Goal: Task Accomplishment & Management: Use online tool/utility

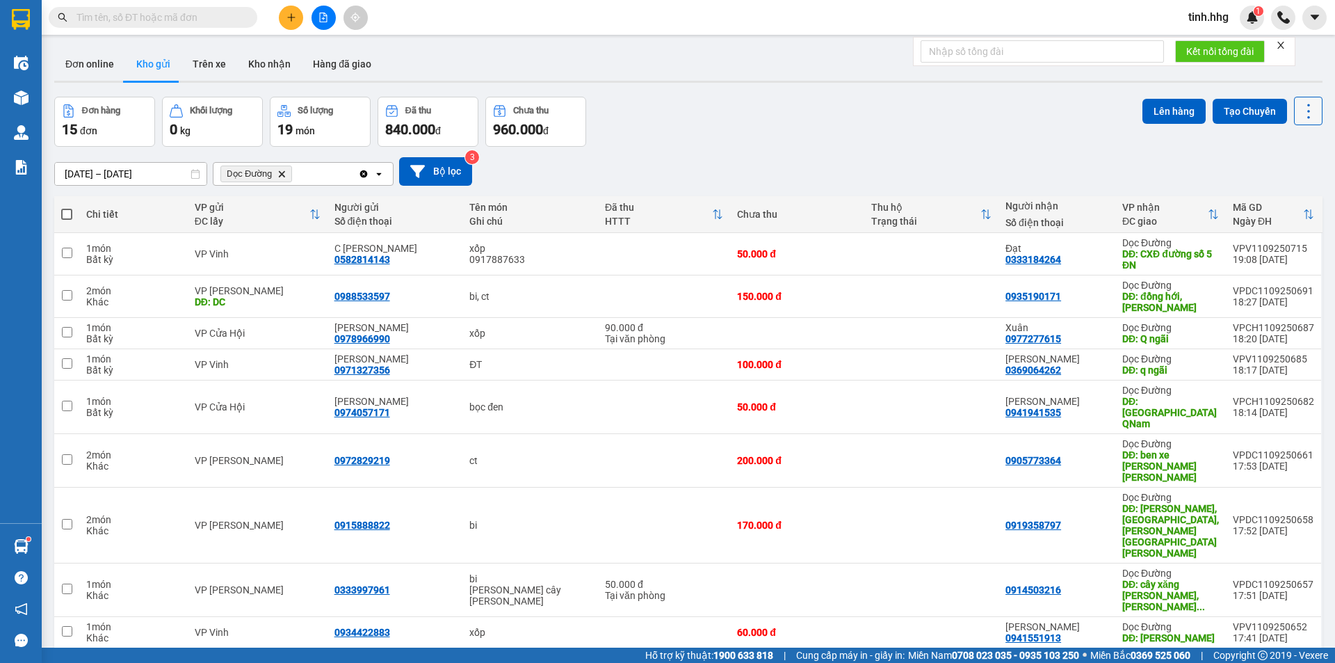
click at [1299, 108] on icon at bounding box center [1308, 111] width 19 height 19
click at [1277, 200] on span "Làm mới" at bounding box center [1279, 199] width 38 height 14
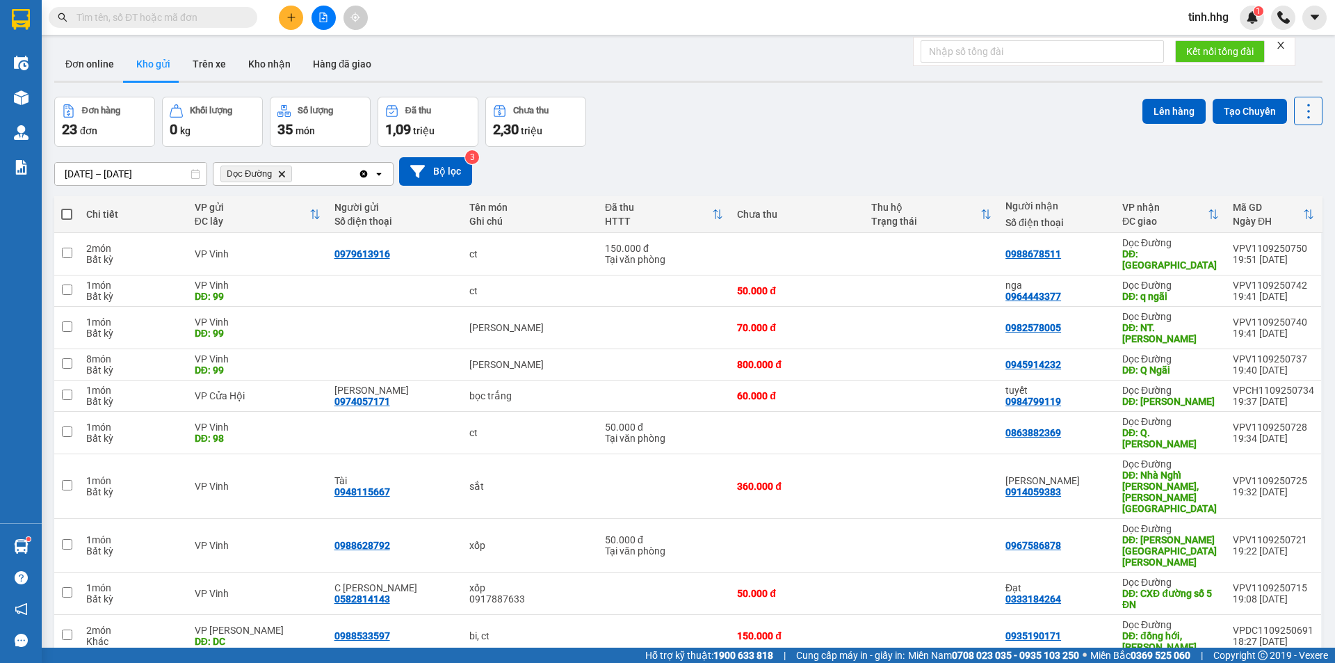
click at [1301, 114] on icon at bounding box center [1308, 111] width 19 height 19
click at [1285, 198] on span "Làm mới" at bounding box center [1279, 199] width 38 height 14
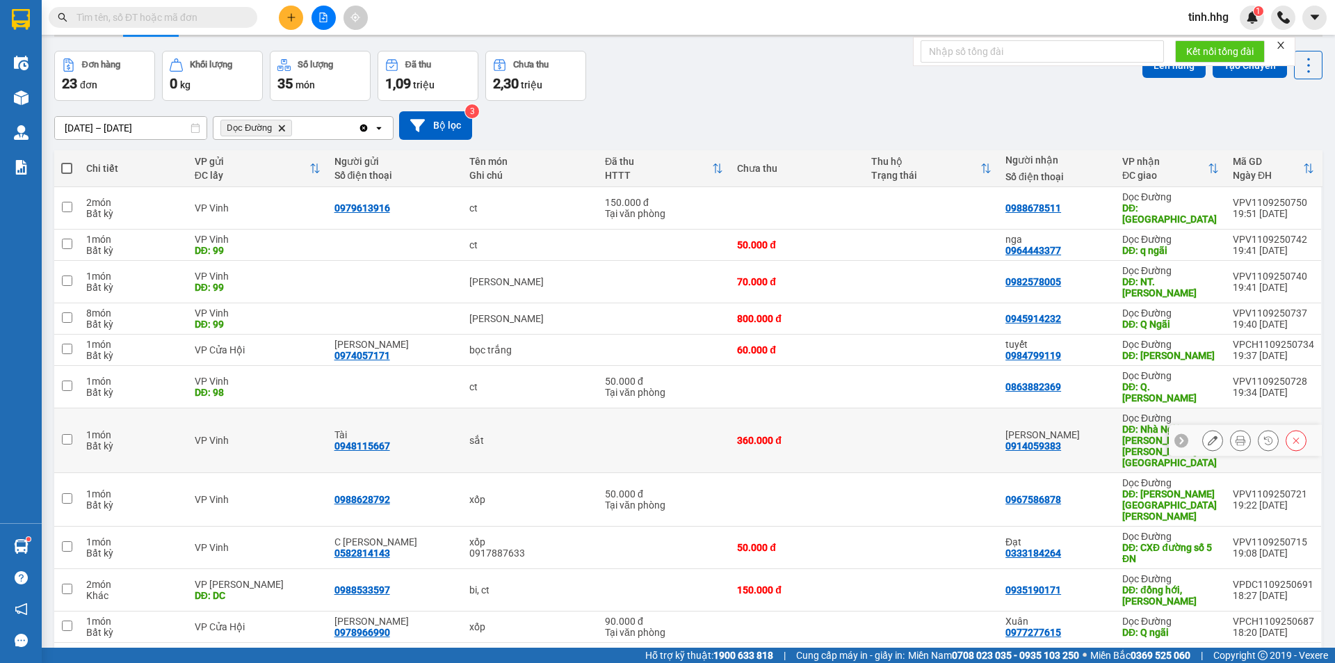
scroll to position [70, 0]
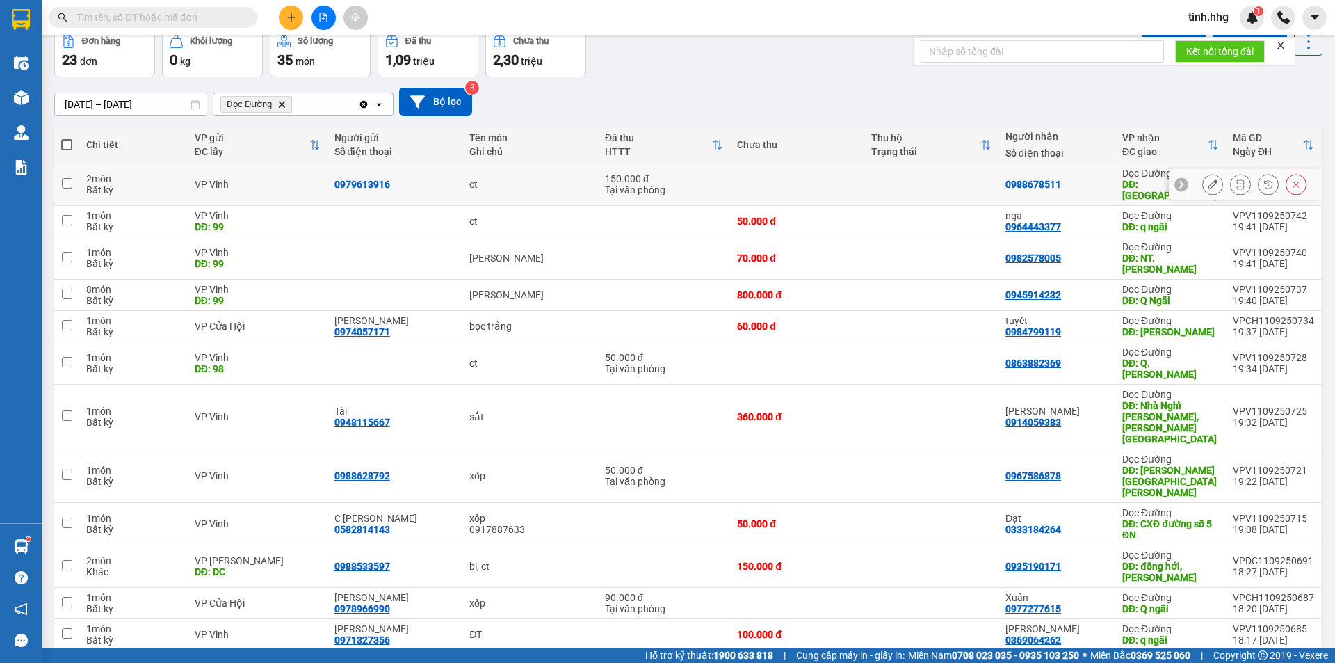
click at [67, 179] on input "checkbox" at bounding box center [67, 183] width 10 height 10
checkbox input "true"
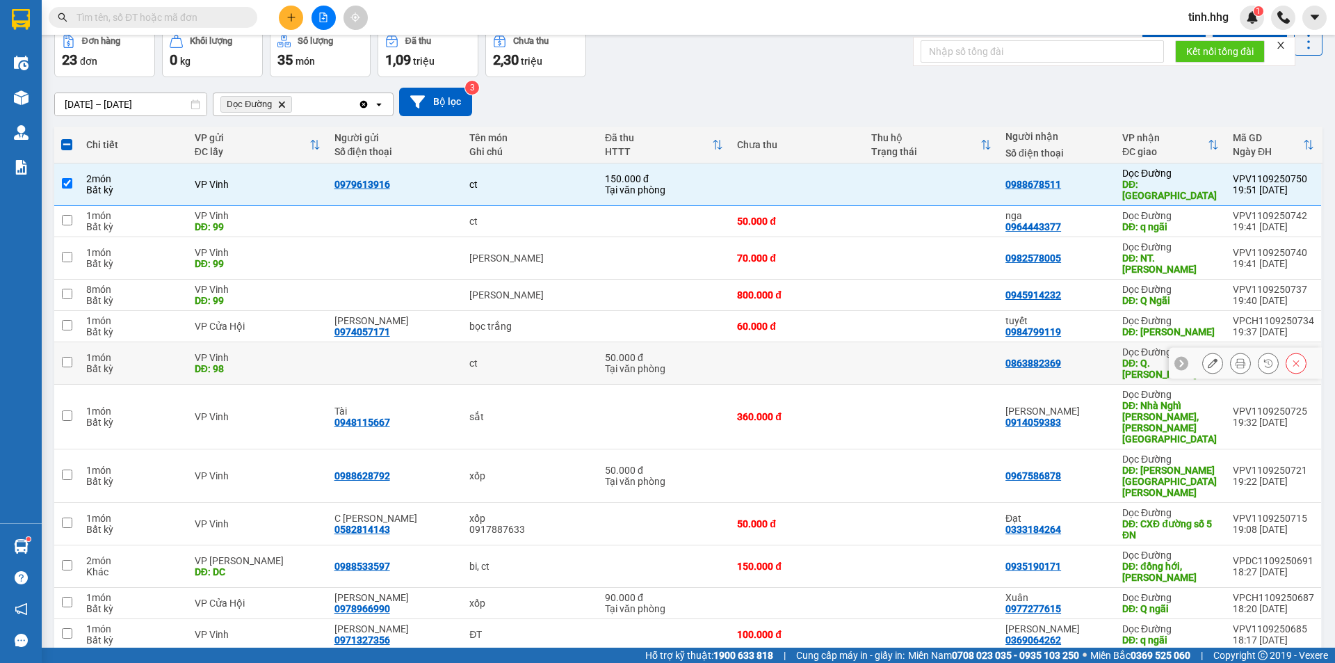
click at [66, 357] on input "checkbox" at bounding box center [67, 362] width 10 height 10
checkbox input "true"
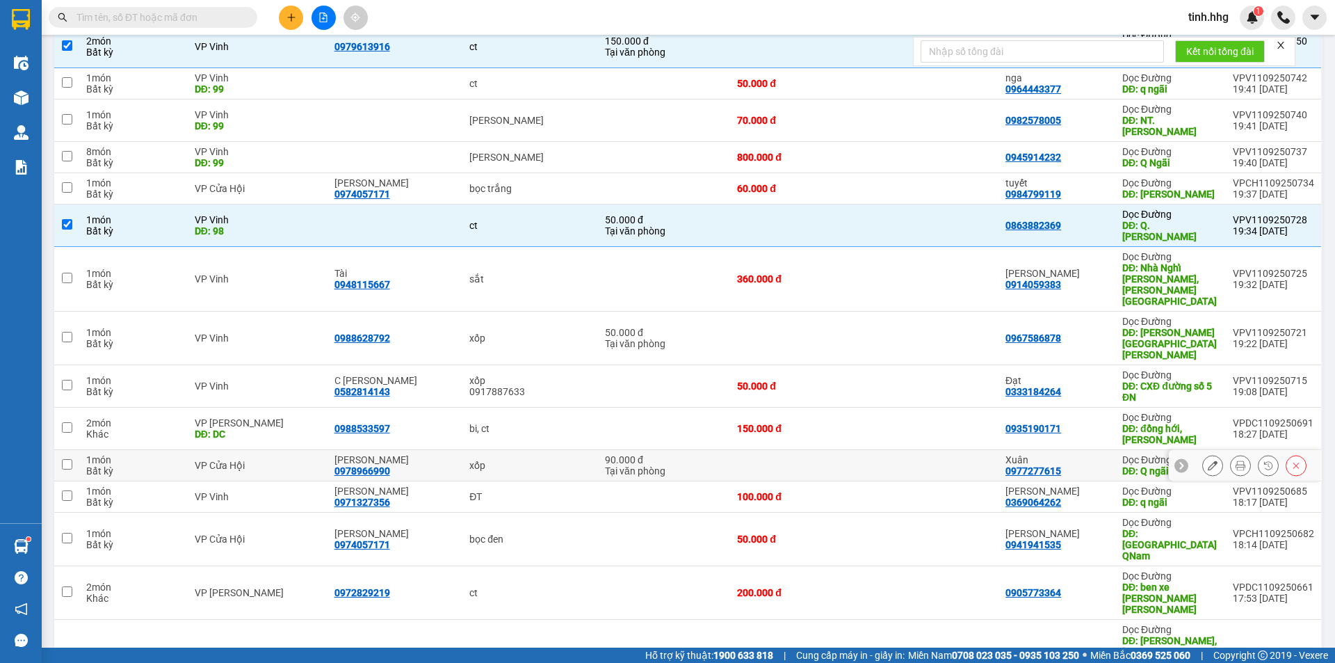
scroll to position [209, 0]
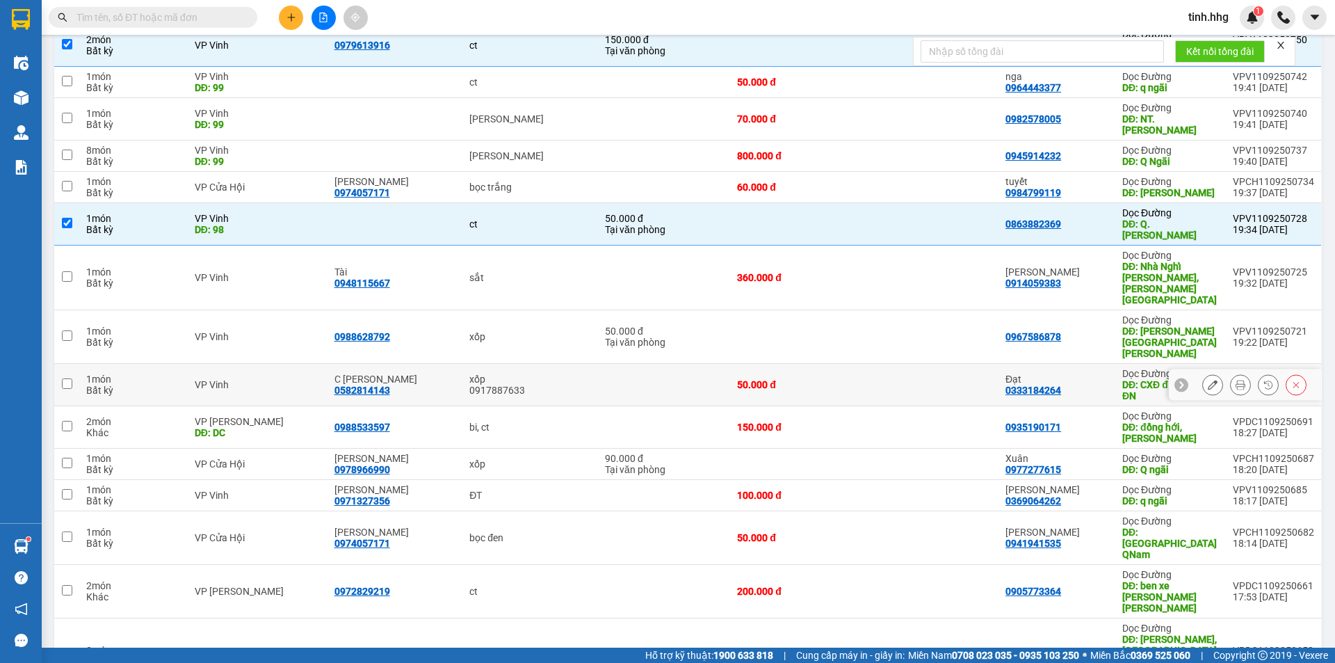
click at [72, 378] on input "checkbox" at bounding box center [67, 383] width 10 height 10
checkbox input "true"
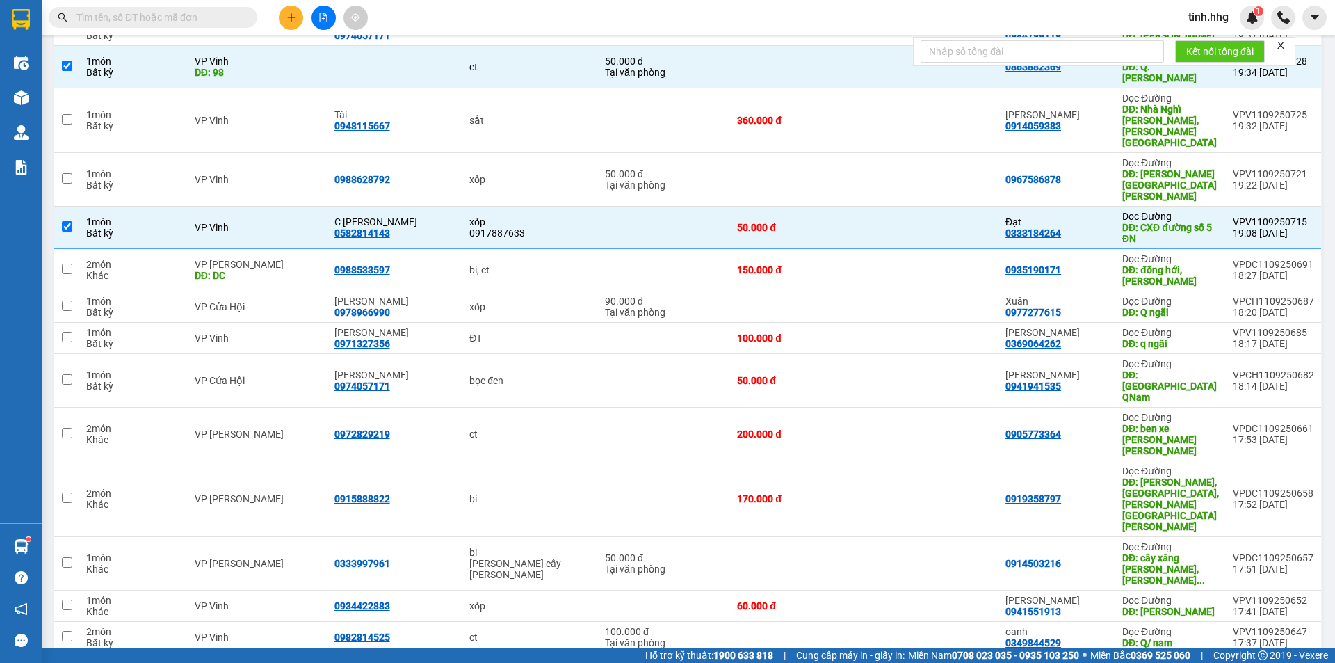
scroll to position [417, 0]
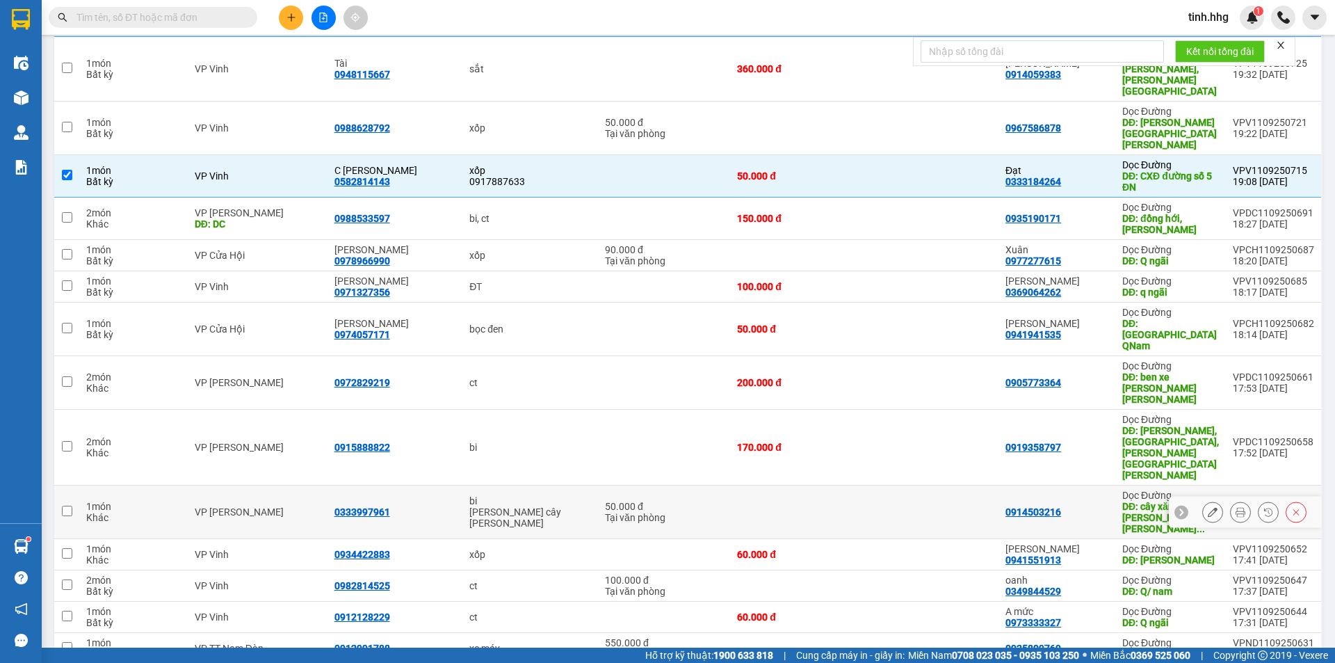
click at [68, 506] on input "checkbox" at bounding box center [67, 511] width 10 height 10
checkbox input "true"
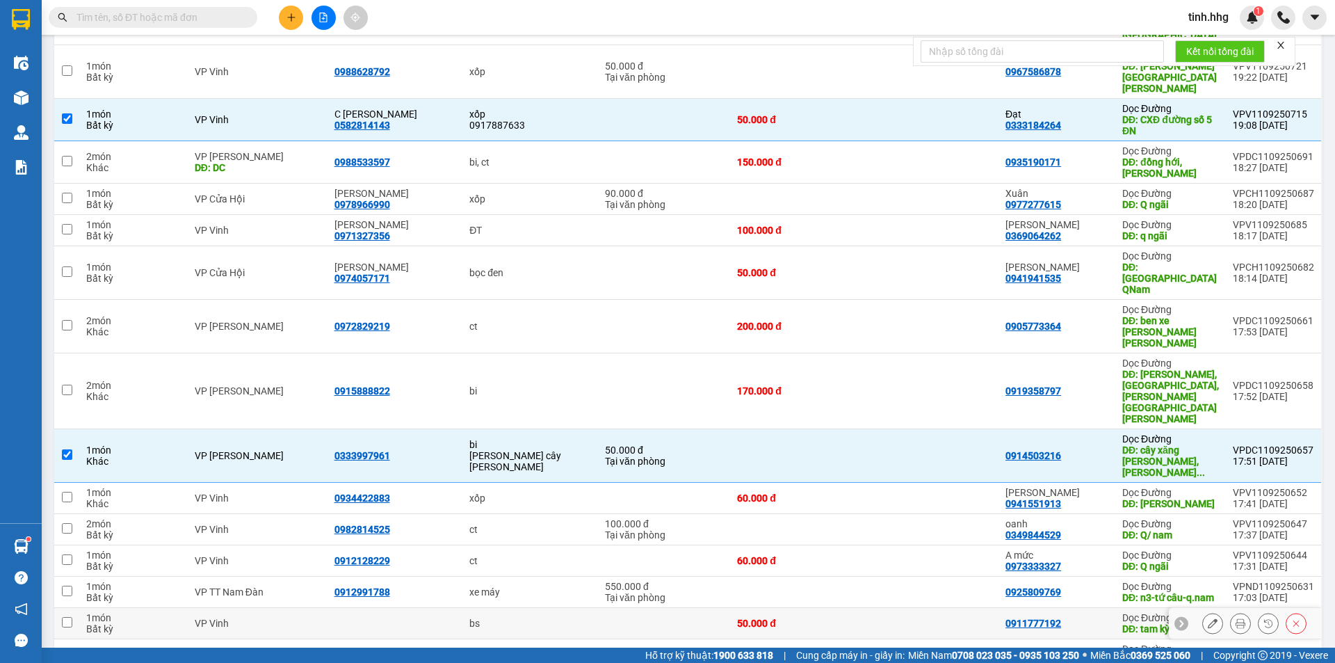
scroll to position [56, 0]
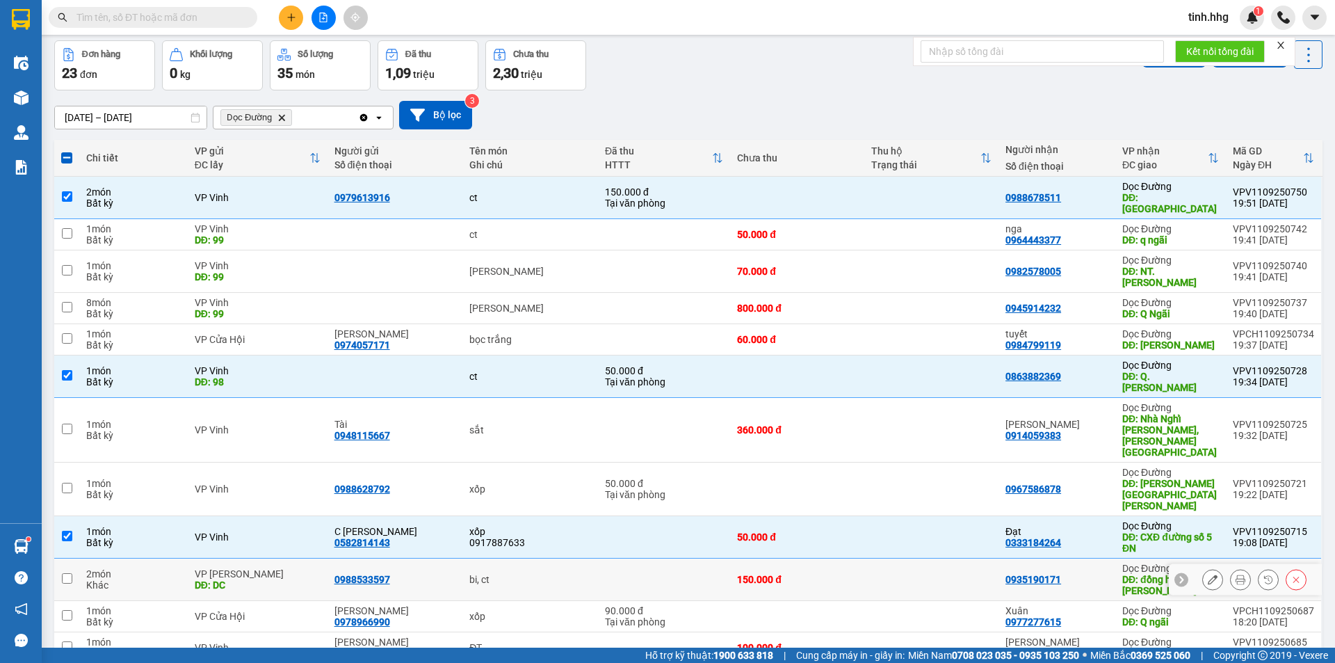
click at [69, 573] on input "checkbox" at bounding box center [67, 578] width 10 height 10
checkbox input "true"
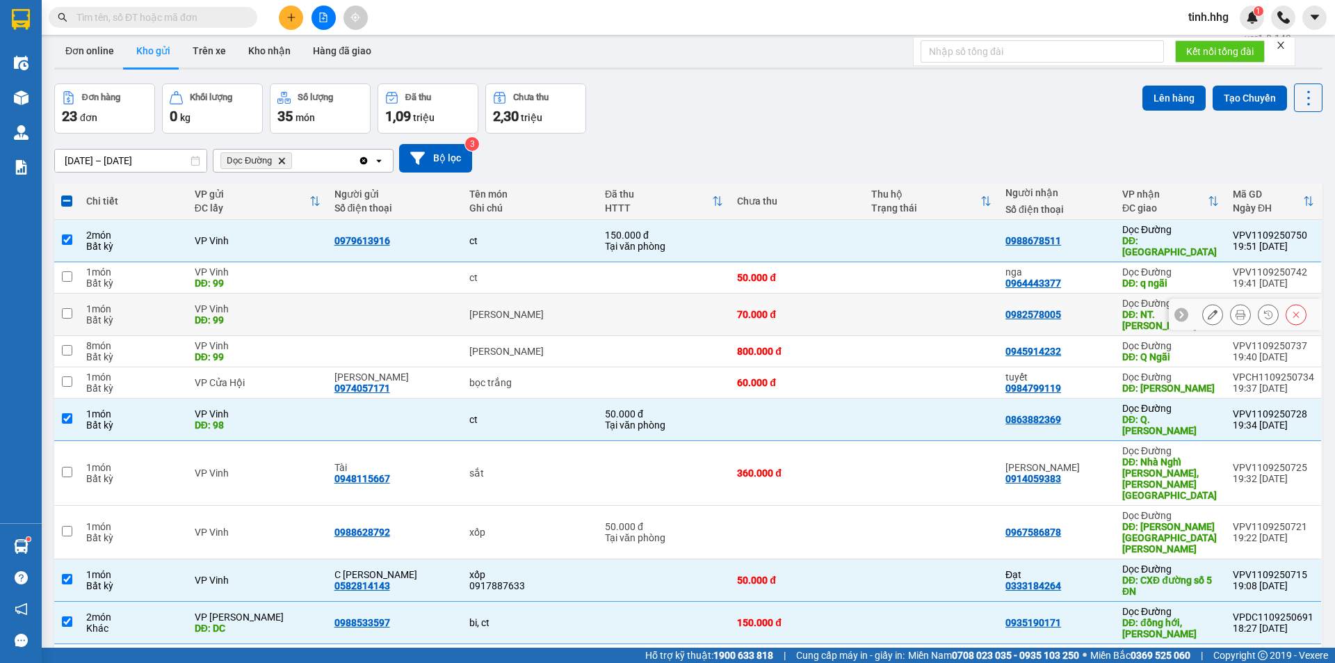
scroll to position [0, 0]
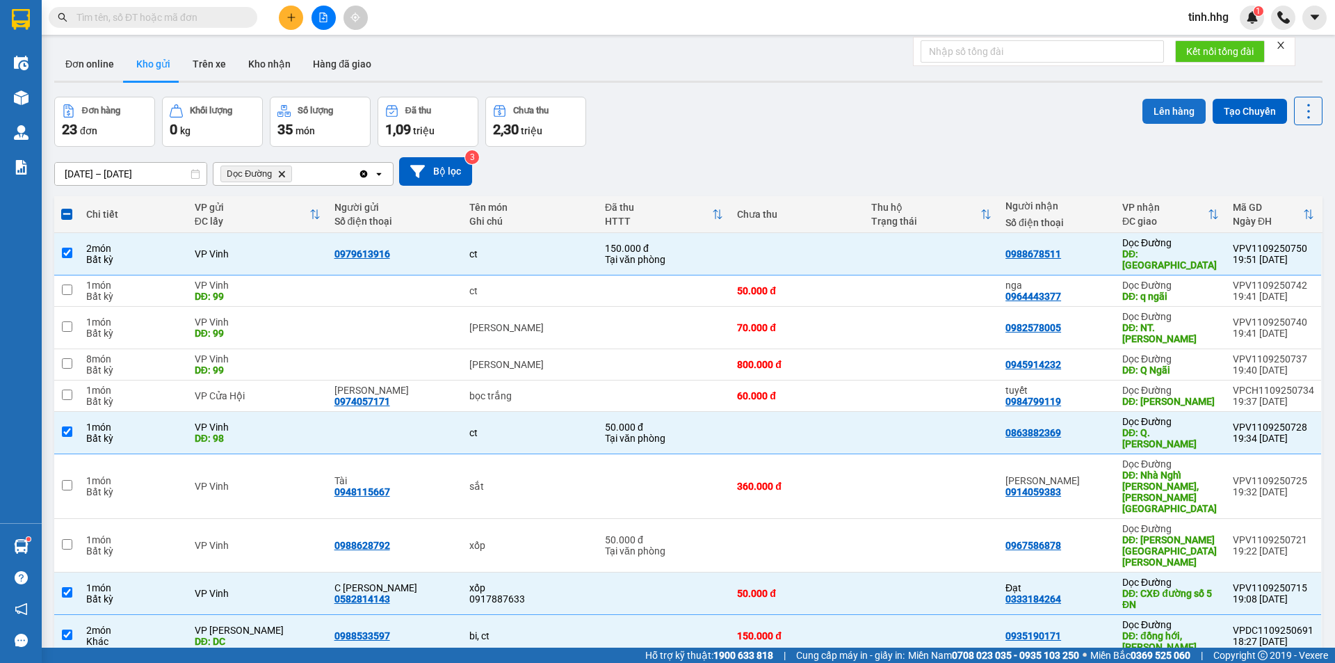
click at [1162, 109] on button "Lên hàng" at bounding box center [1174, 111] width 63 height 25
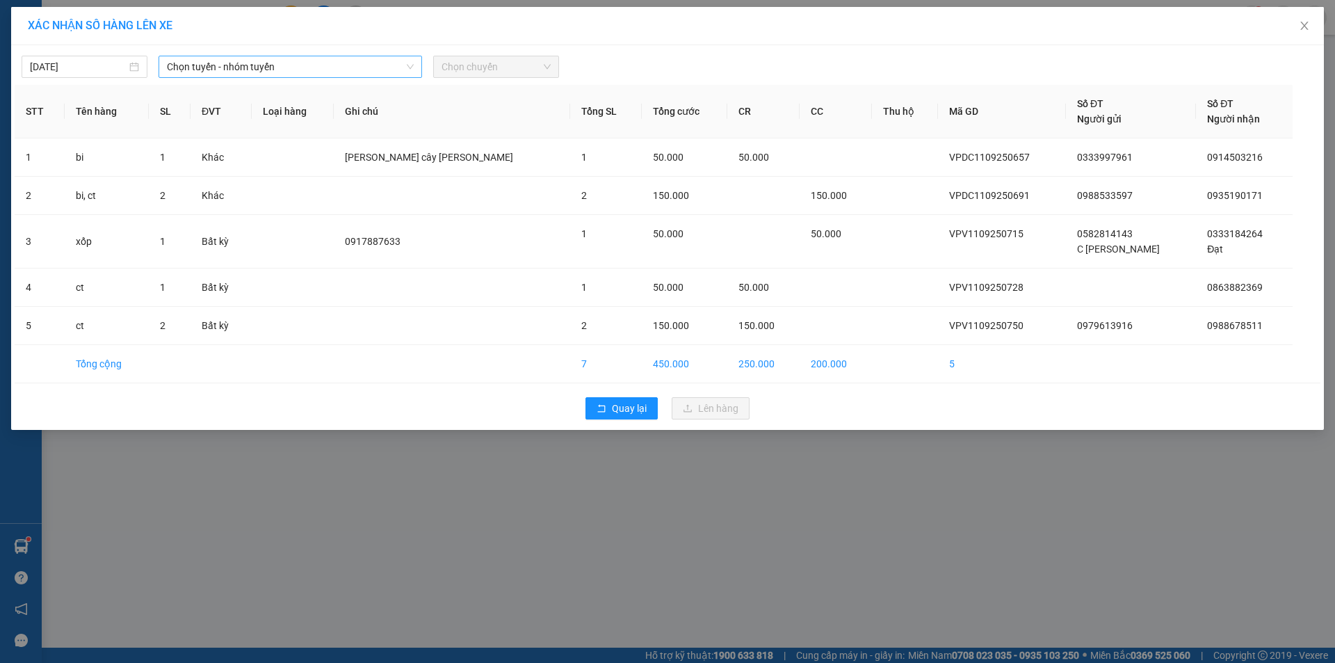
click at [261, 64] on span "Chọn tuyến - nhóm tuyến" at bounding box center [290, 66] width 247 height 21
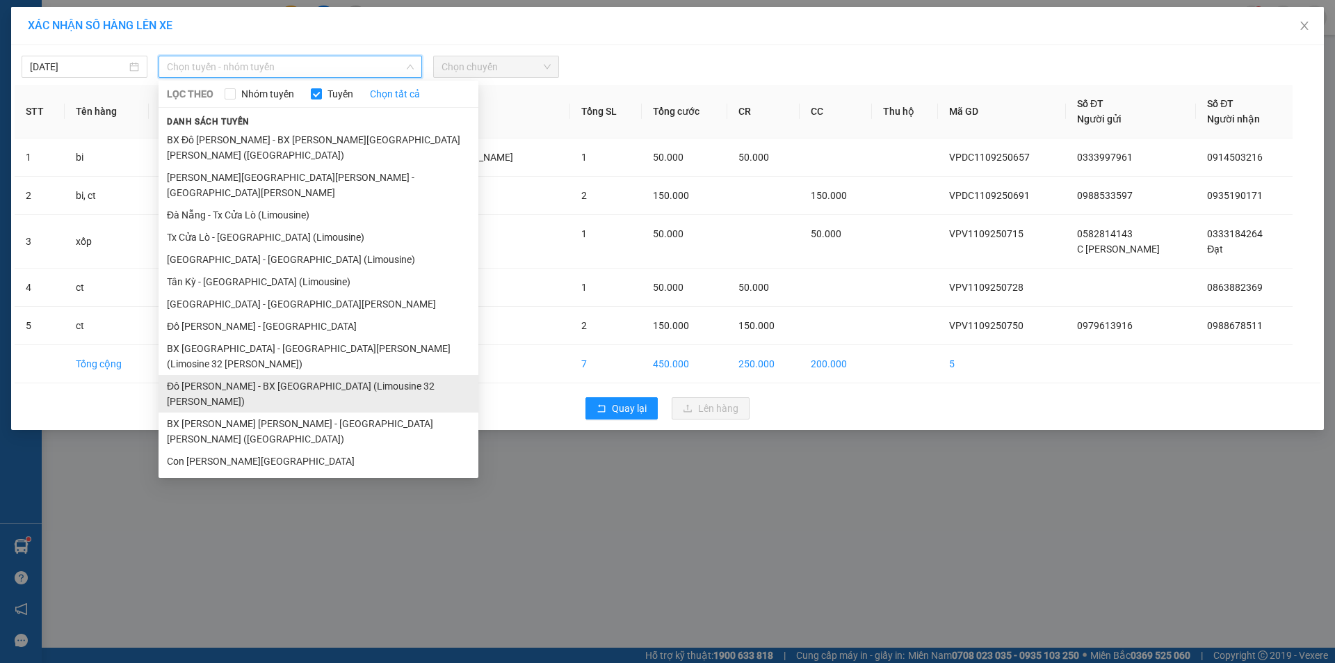
click at [289, 375] on li "Đô [PERSON_NAME] - BX [GEOGRAPHIC_DATA] (Limousine 32 [PERSON_NAME])" at bounding box center [319, 394] width 320 height 38
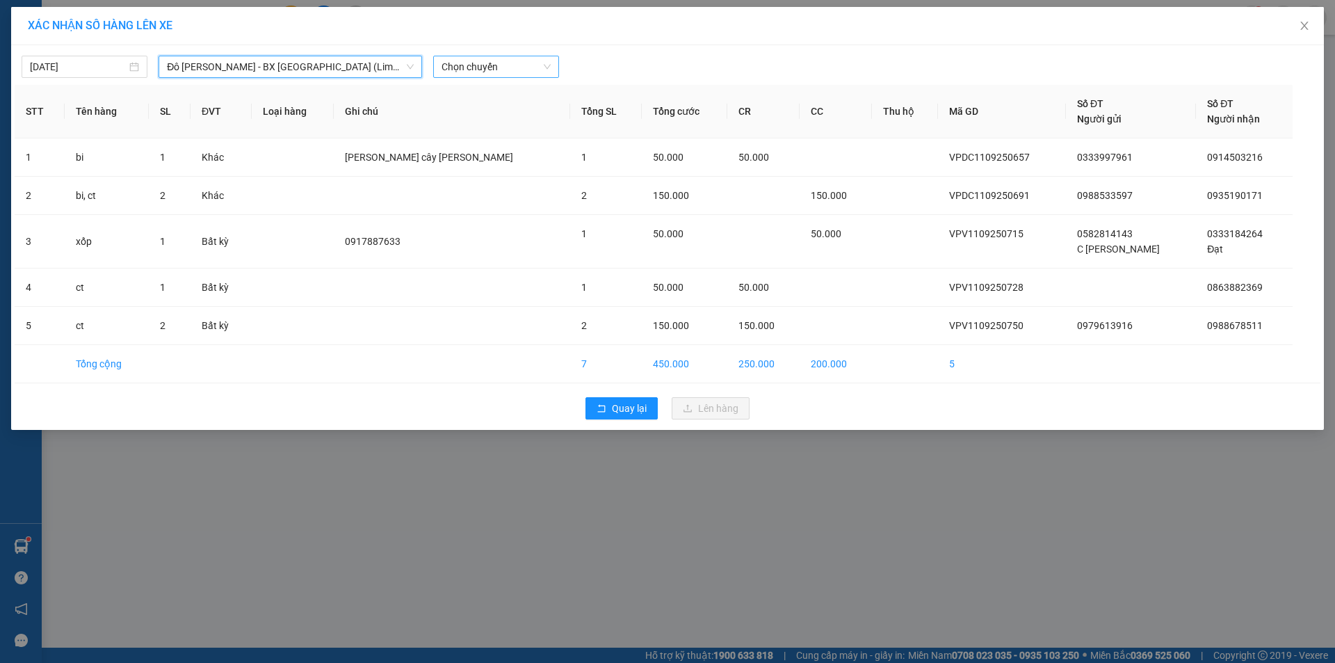
click at [511, 62] on span "Chọn chuyến" at bounding box center [496, 66] width 109 height 21
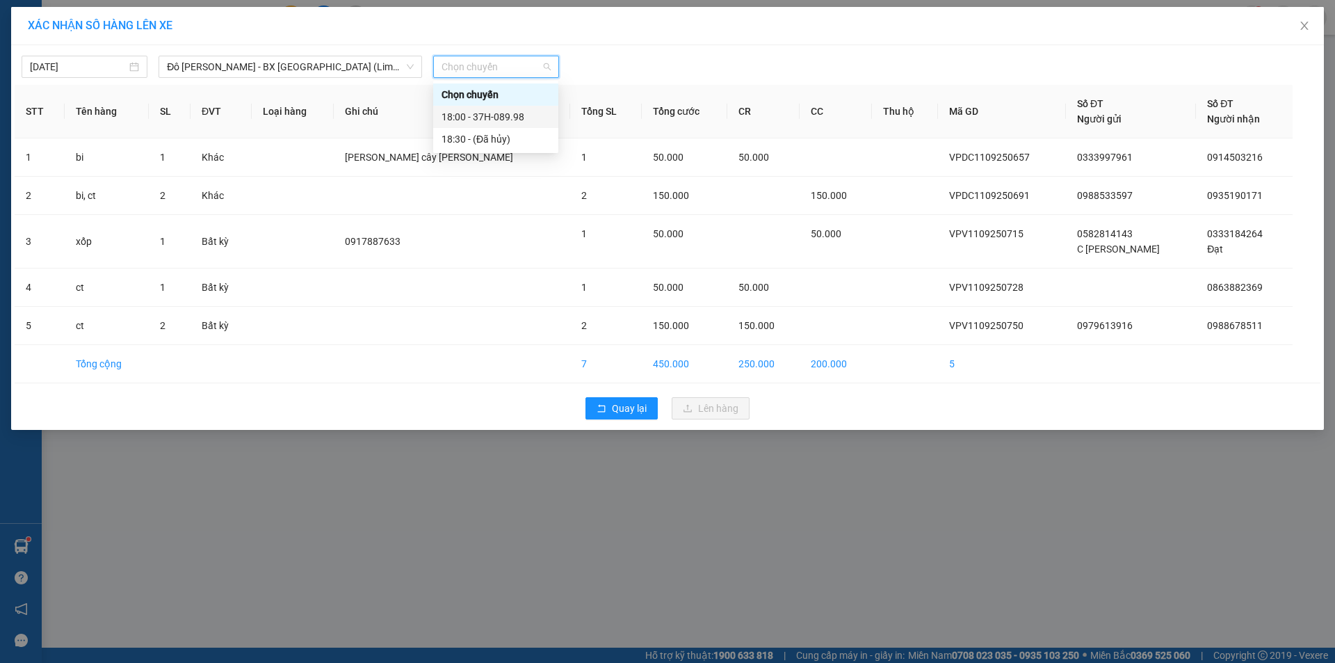
click at [503, 115] on div "18:00 - 37H-089.98" at bounding box center [496, 116] width 109 height 15
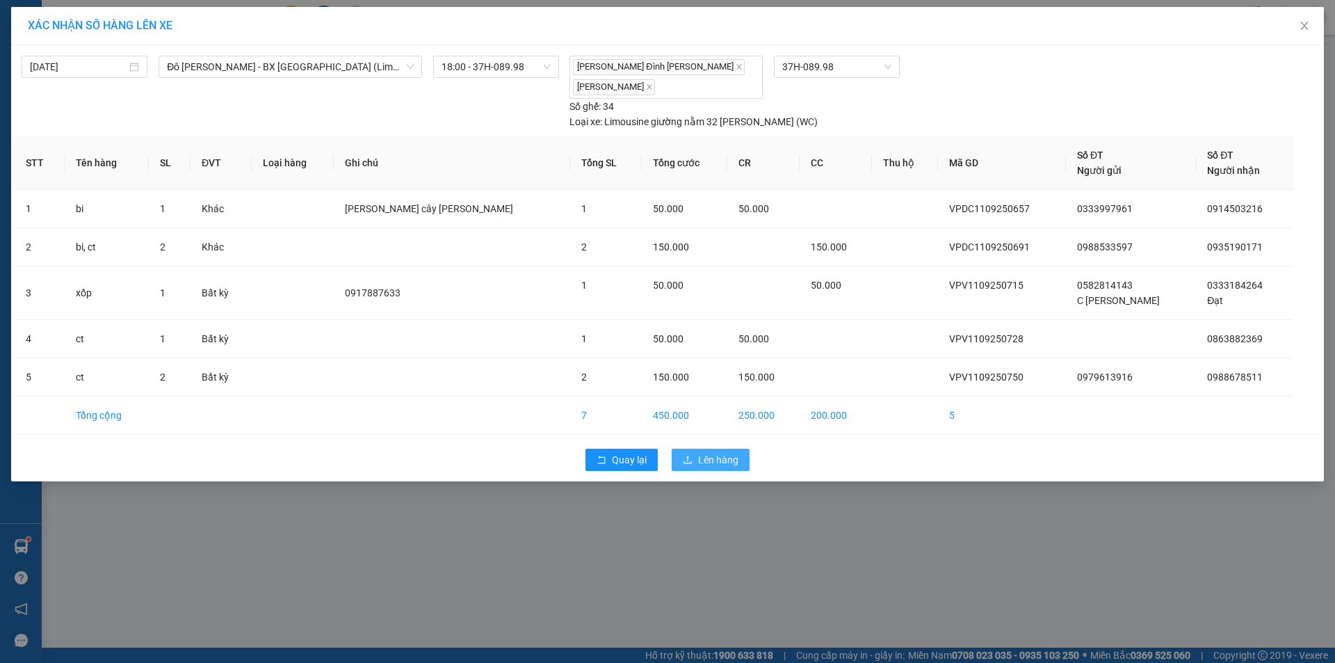
click at [718, 459] on span "Lên hàng" at bounding box center [718, 459] width 40 height 15
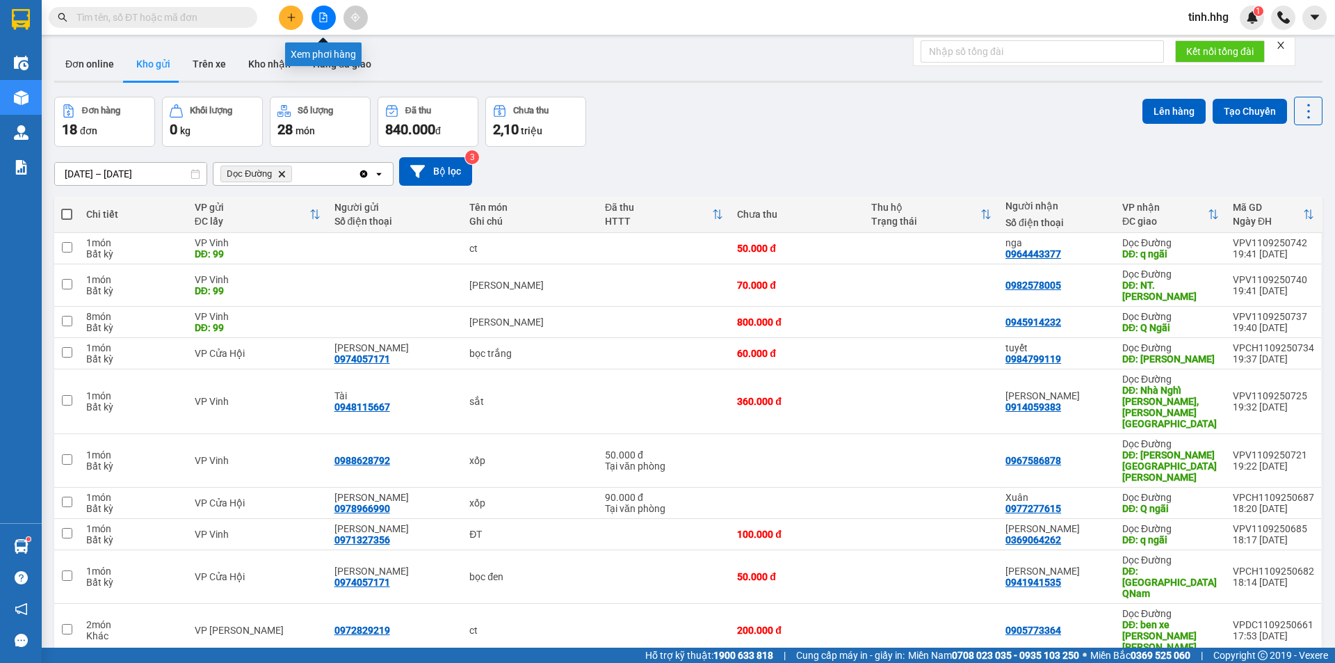
click at [321, 19] on icon "file-add" at bounding box center [324, 18] width 10 height 10
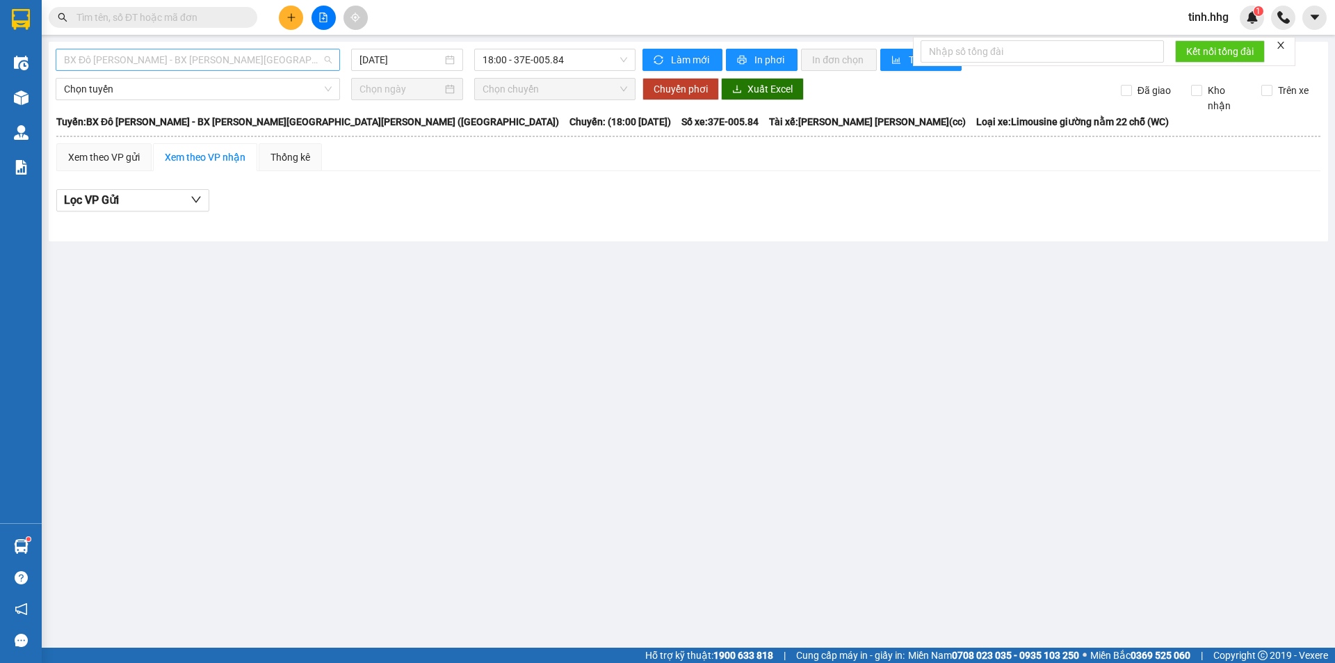
click at [294, 57] on span "BX Đô [PERSON_NAME] - BX [PERSON_NAME][GEOGRAPHIC_DATA][PERSON_NAME] ([GEOGRAPH…" at bounding box center [198, 59] width 268 height 21
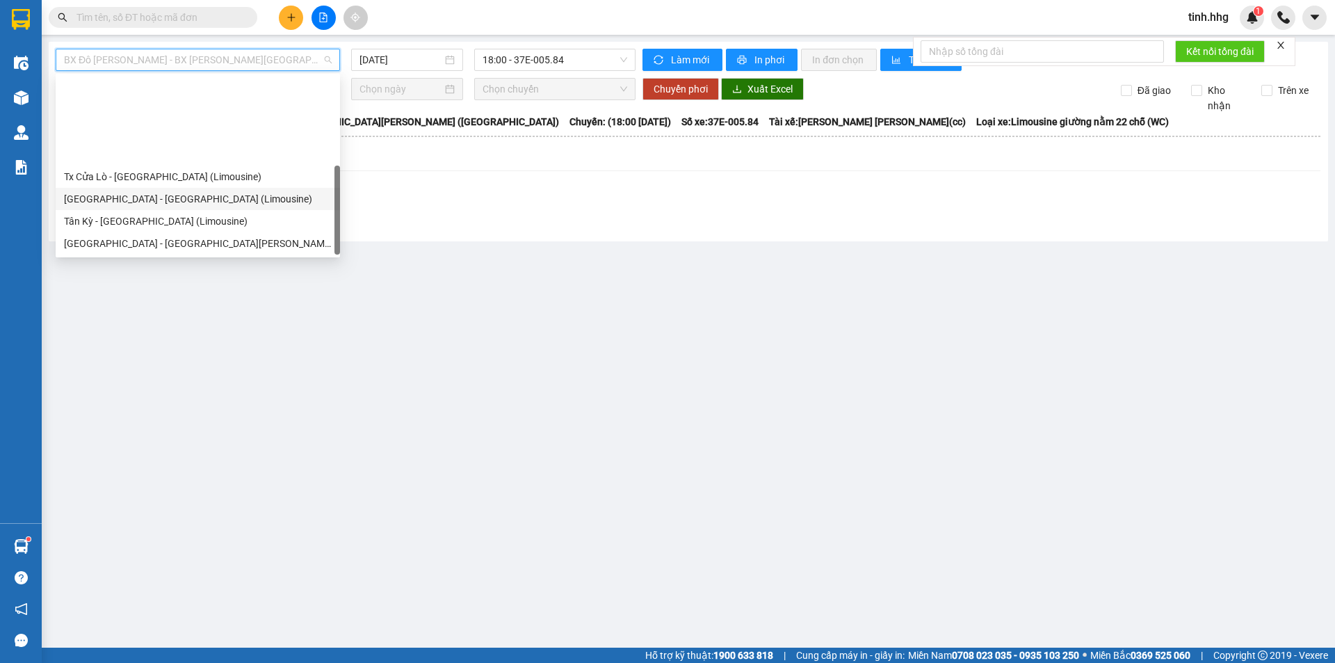
scroll to position [111, 0]
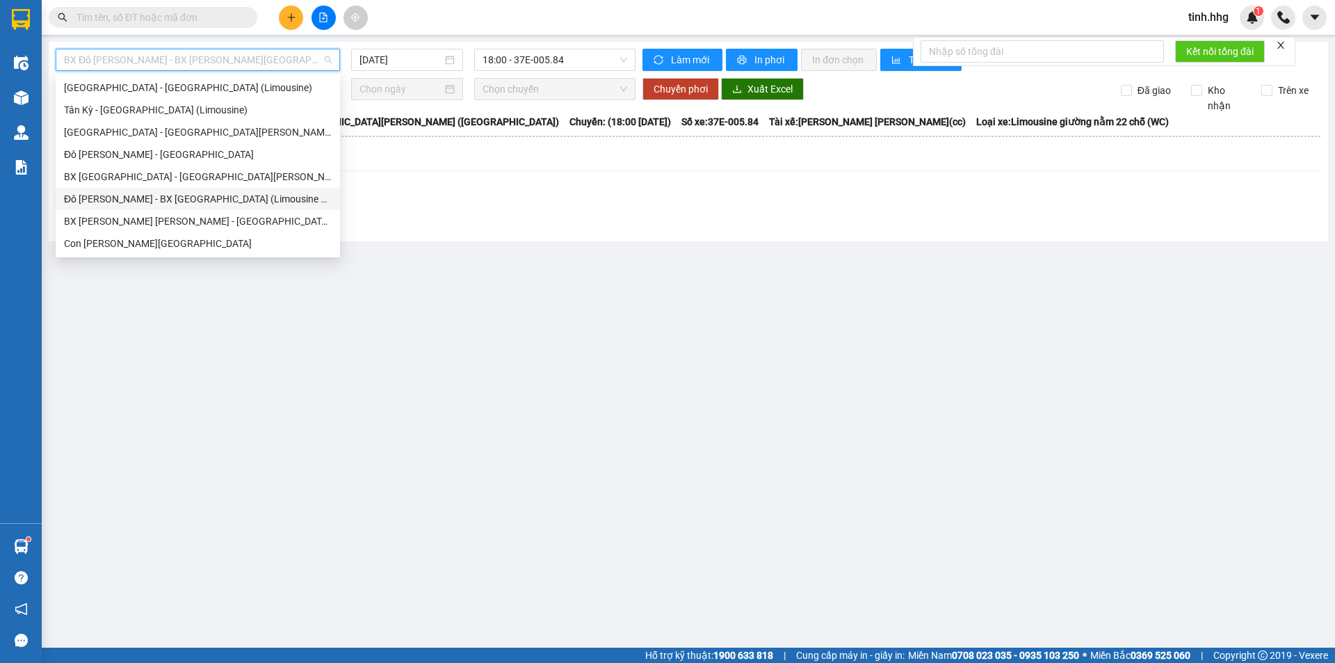
click at [166, 200] on div "Đô [PERSON_NAME] - BX [GEOGRAPHIC_DATA] (Limousine 32 [PERSON_NAME])" at bounding box center [198, 198] width 268 height 15
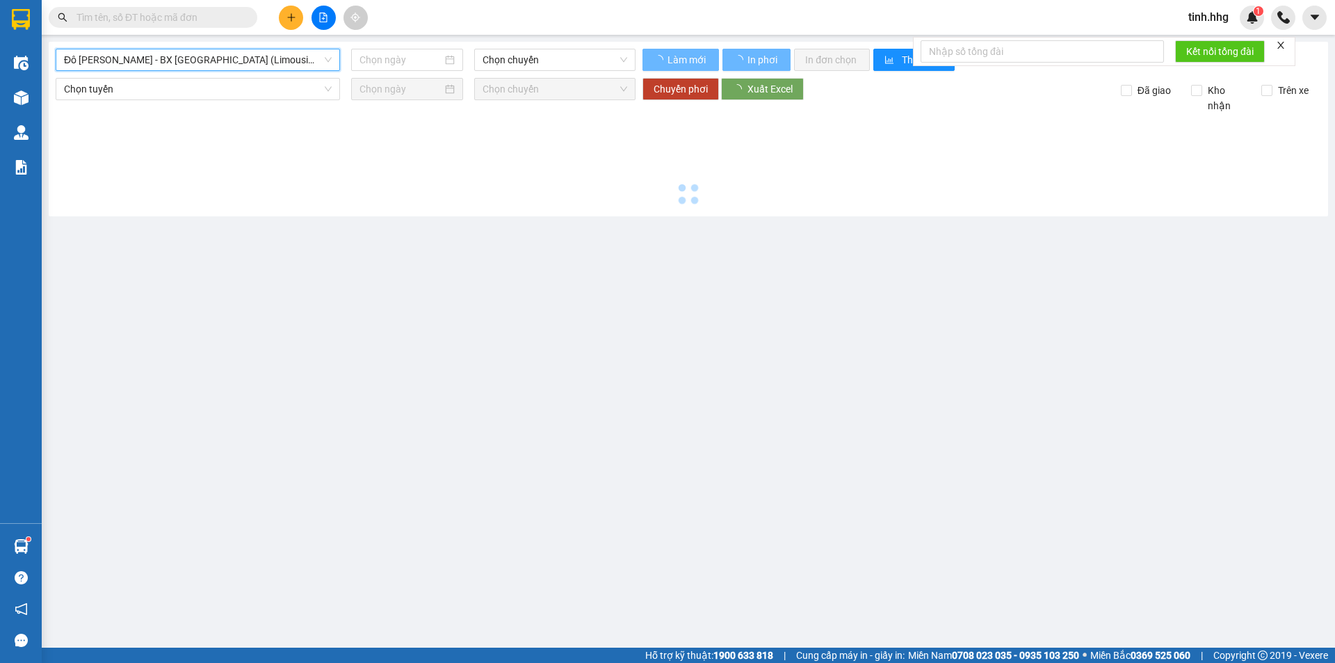
type input "[DATE]"
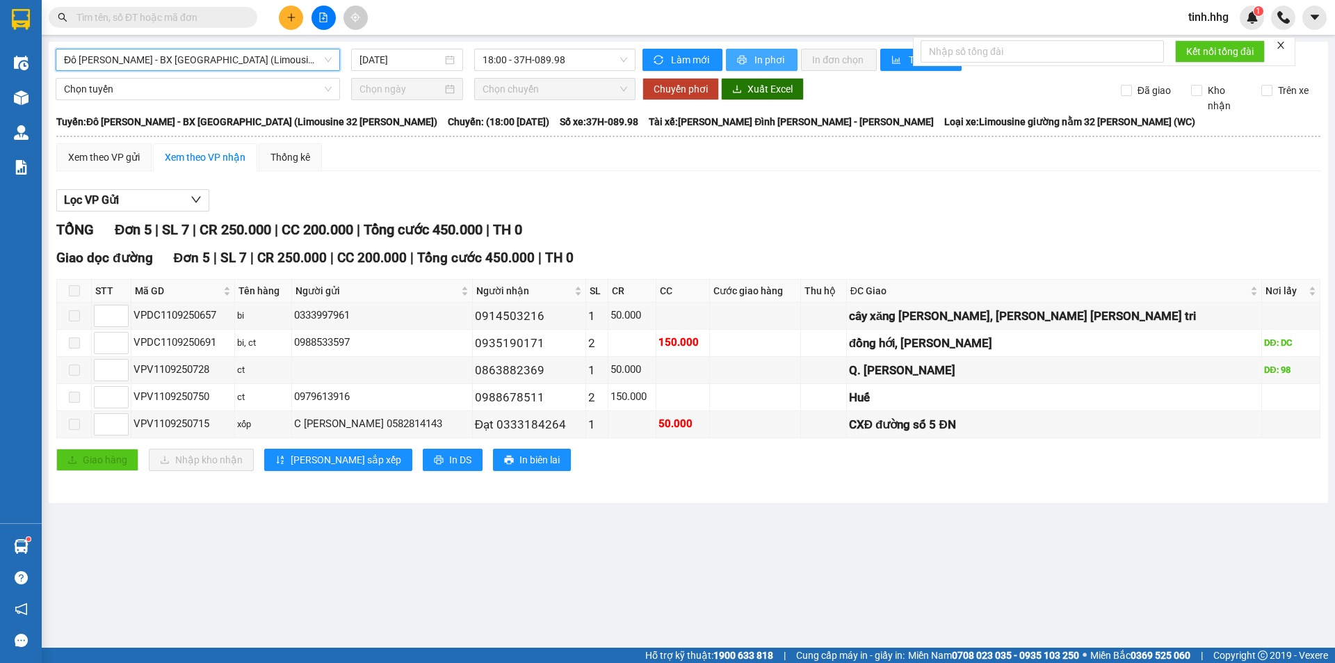
click at [763, 62] on span "In phơi" at bounding box center [771, 59] width 32 height 15
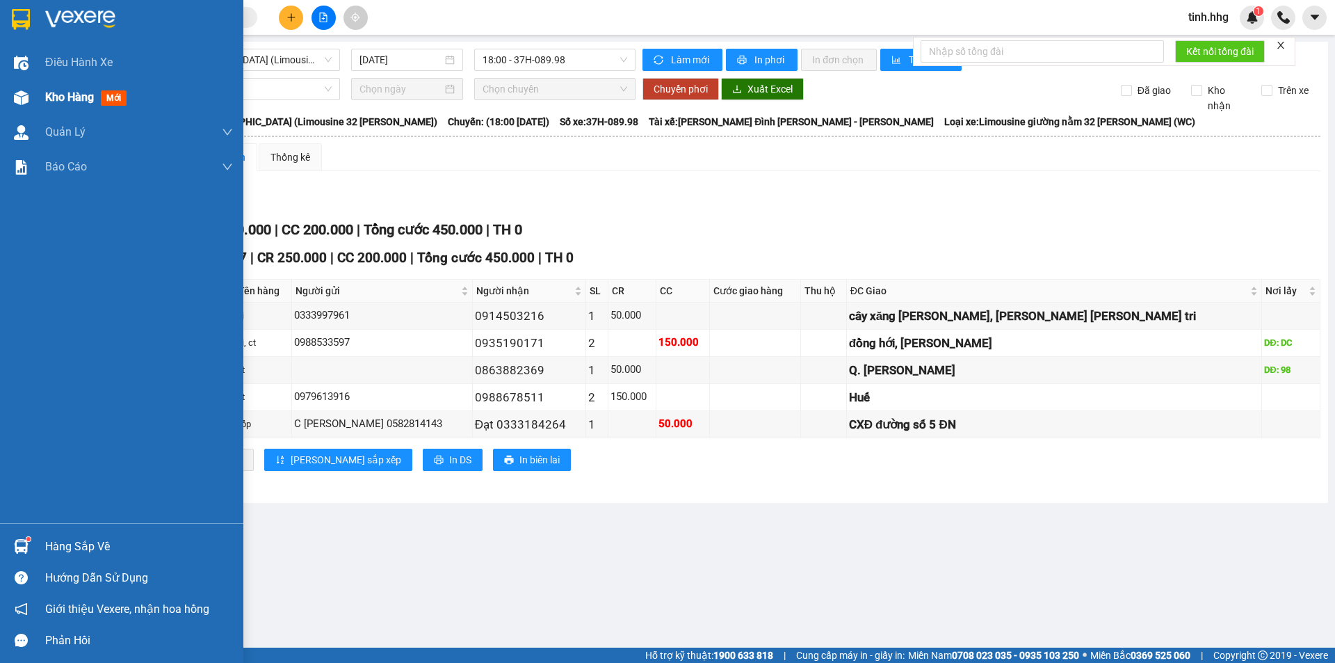
click at [77, 95] on span "Kho hàng" at bounding box center [69, 96] width 49 height 13
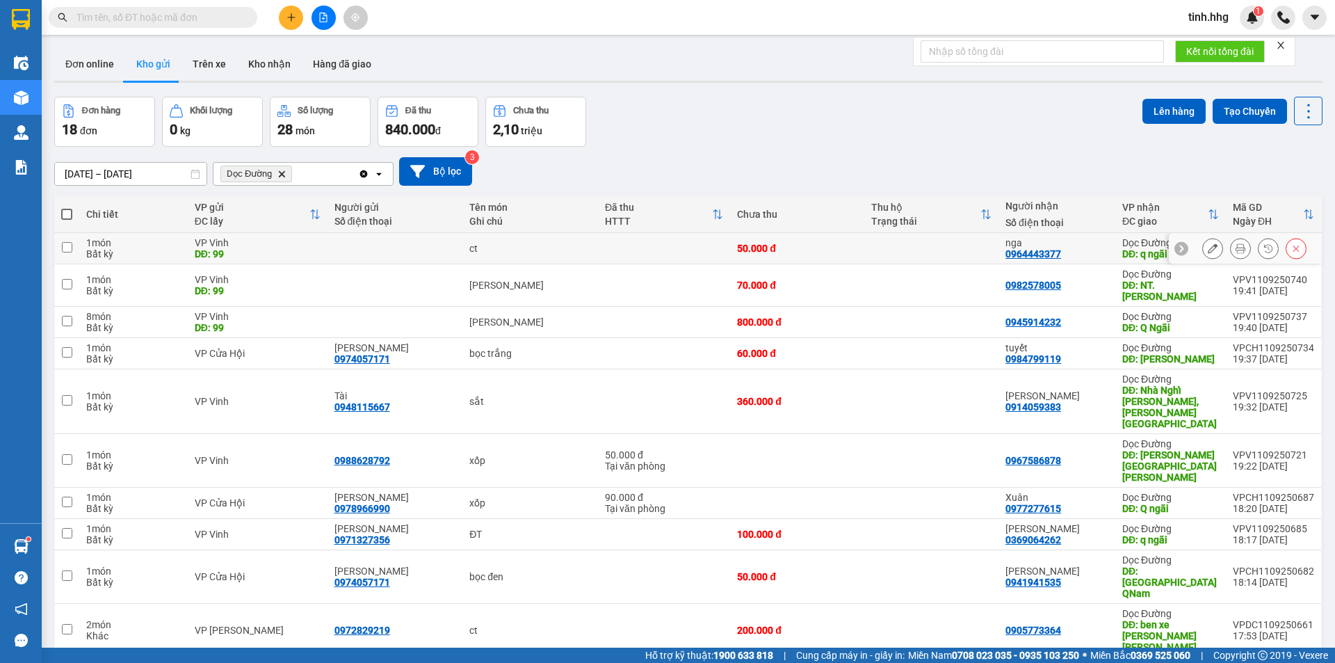
click at [68, 247] on input "checkbox" at bounding box center [67, 247] width 10 height 10
checkbox input "true"
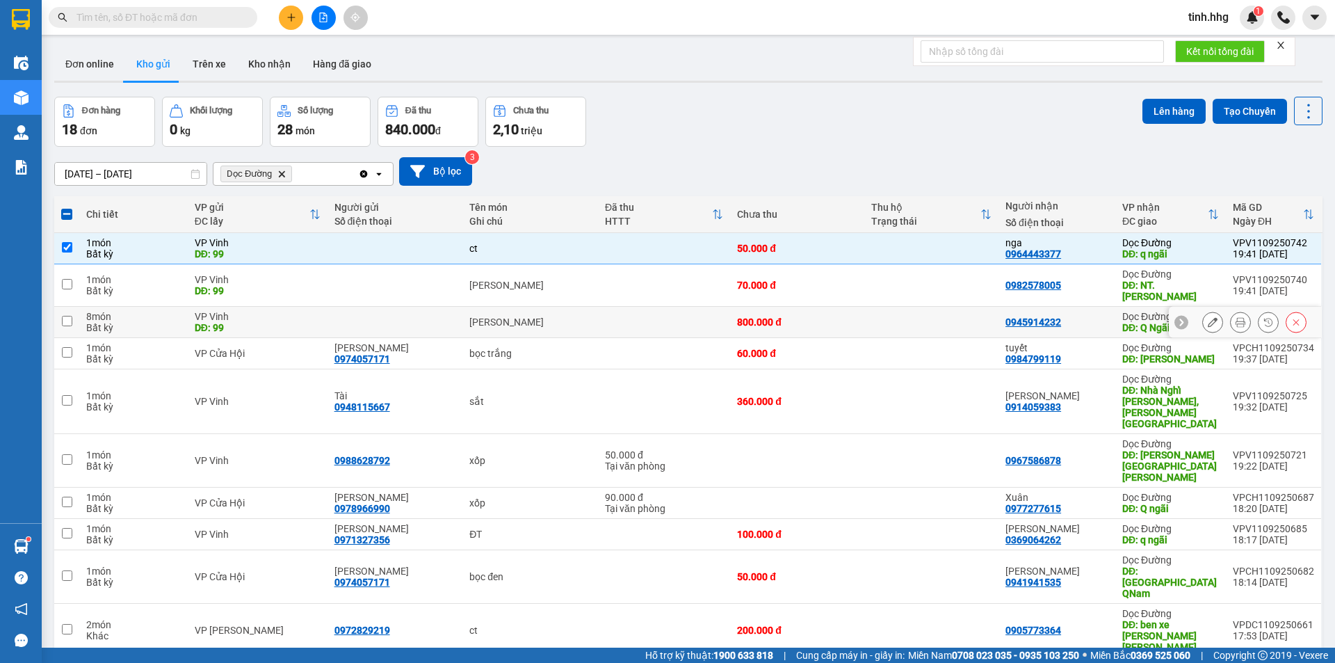
click at [66, 323] on input "checkbox" at bounding box center [67, 321] width 10 height 10
checkbox input "true"
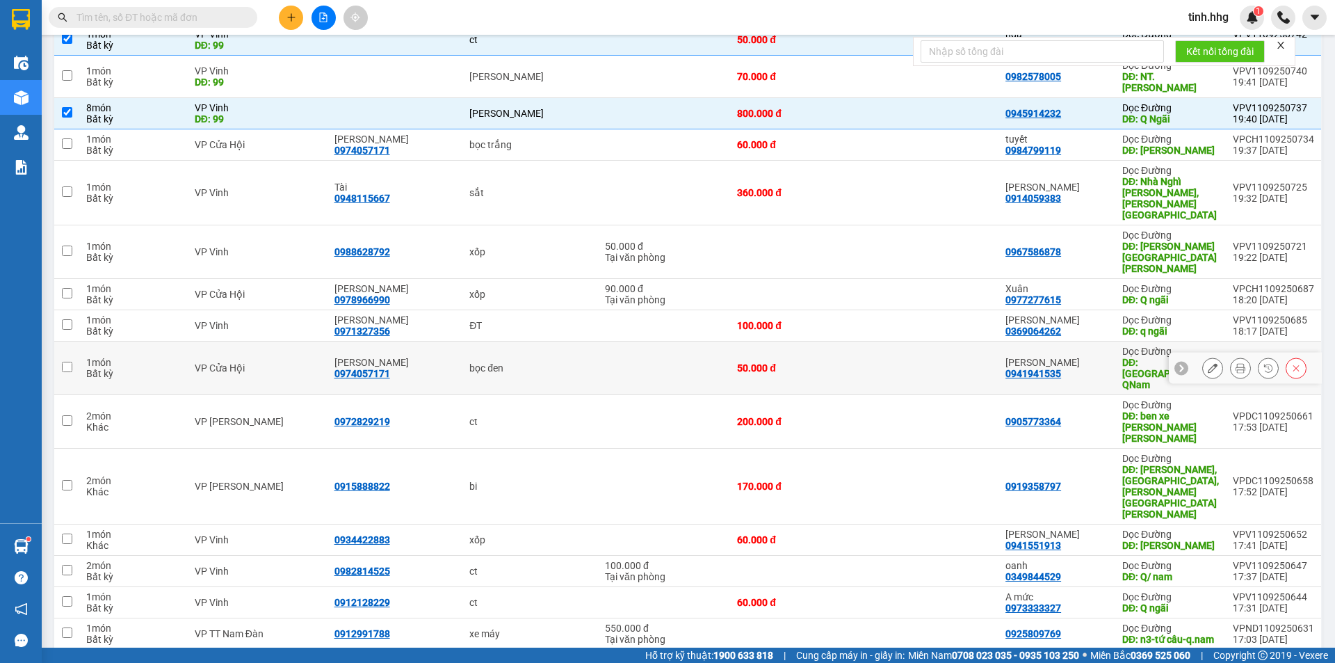
scroll to position [70, 0]
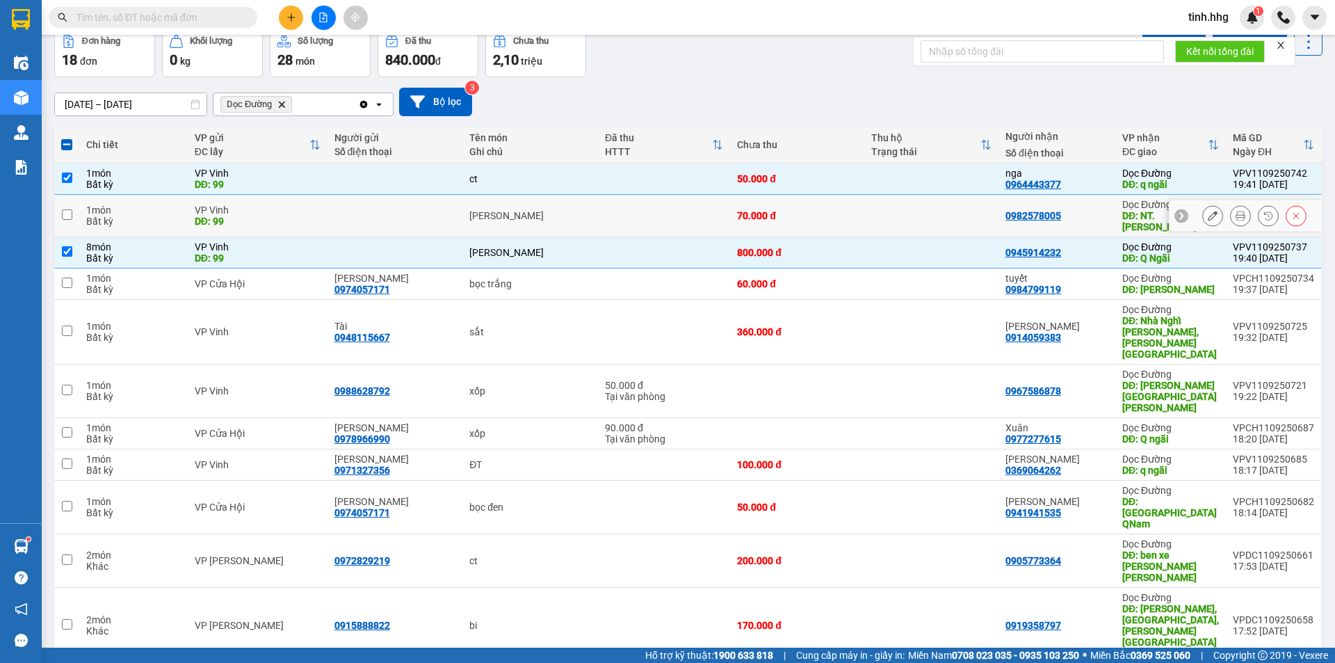
click at [67, 217] on input "checkbox" at bounding box center [67, 214] width 10 height 10
checkbox input "true"
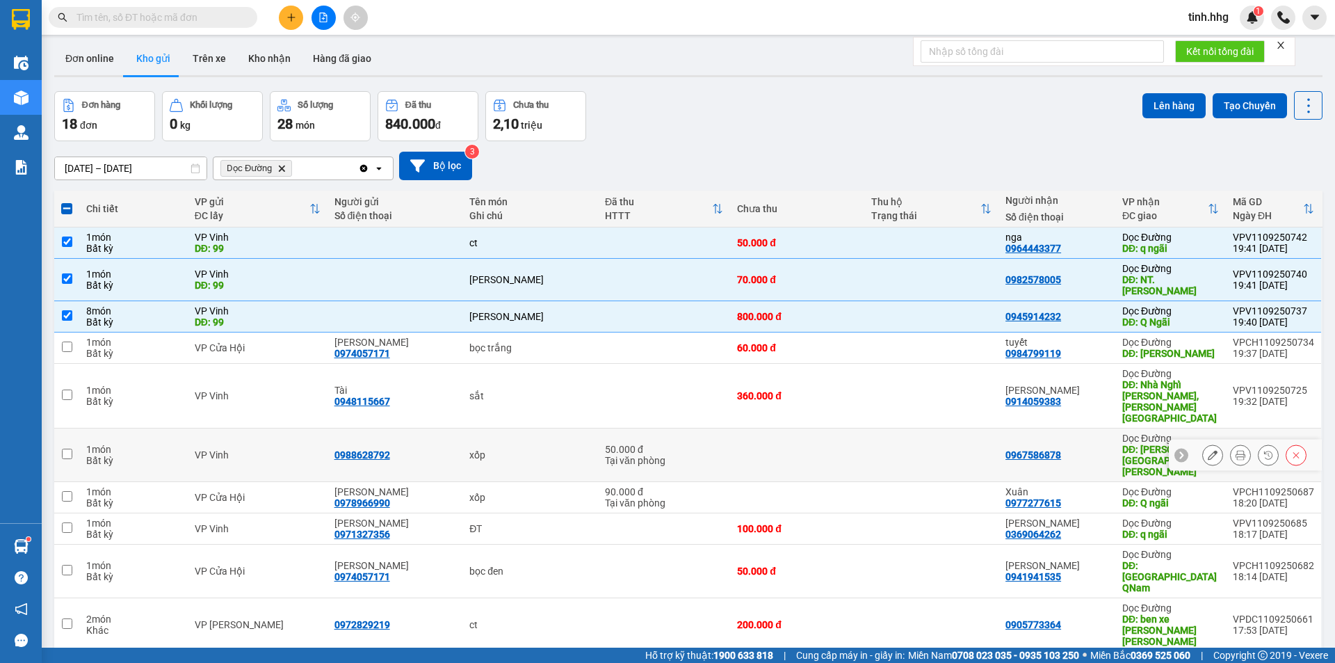
scroll to position [75, 0]
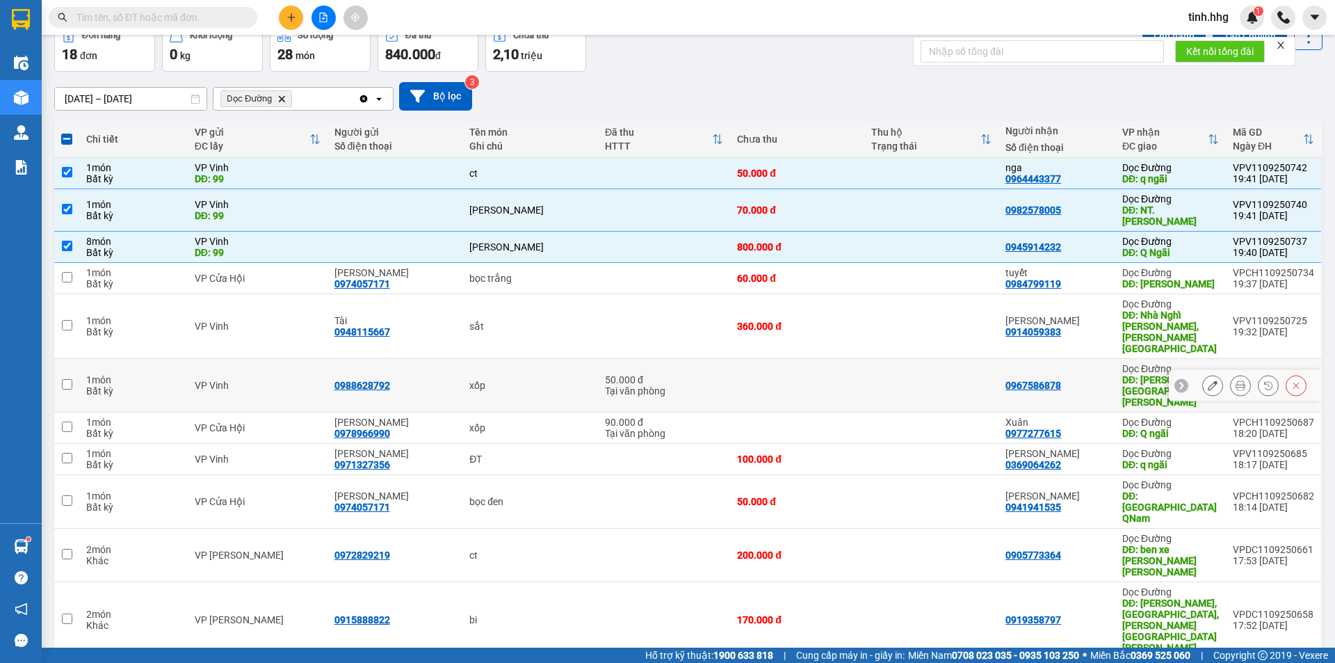
click at [65, 379] on input "checkbox" at bounding box center [67, 384] width 10 height 10
checkbox input "true"
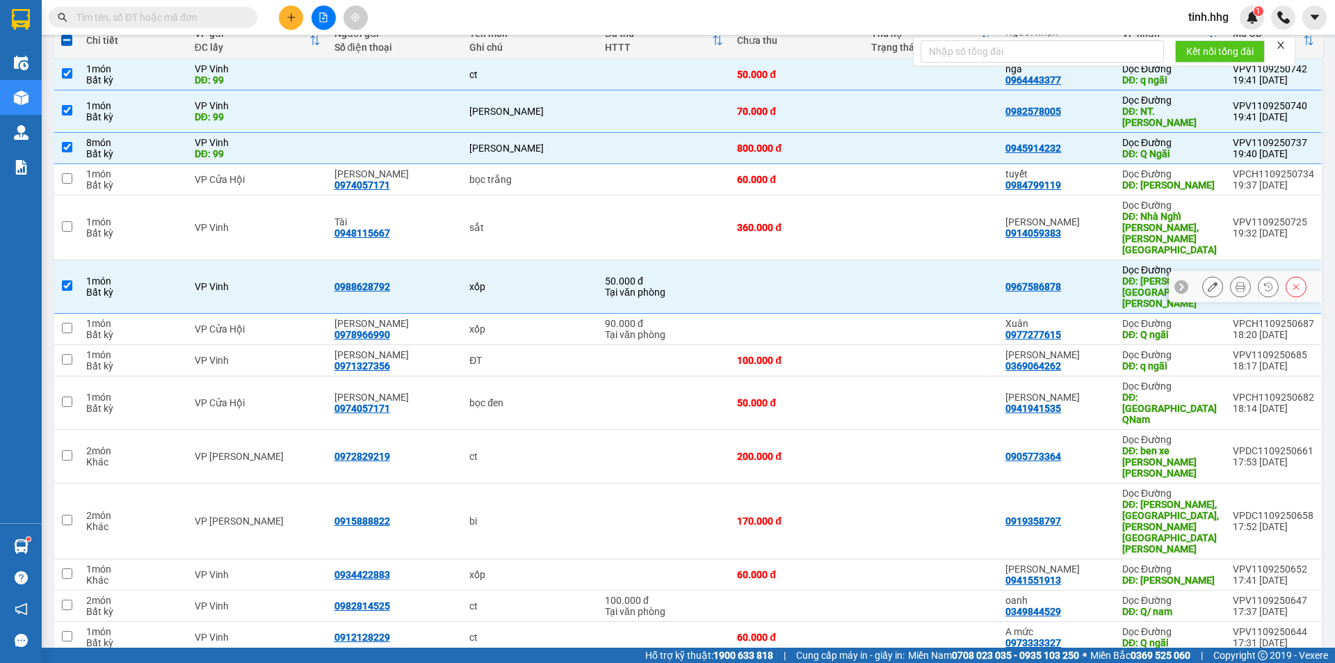
scroll to position [214, 0]
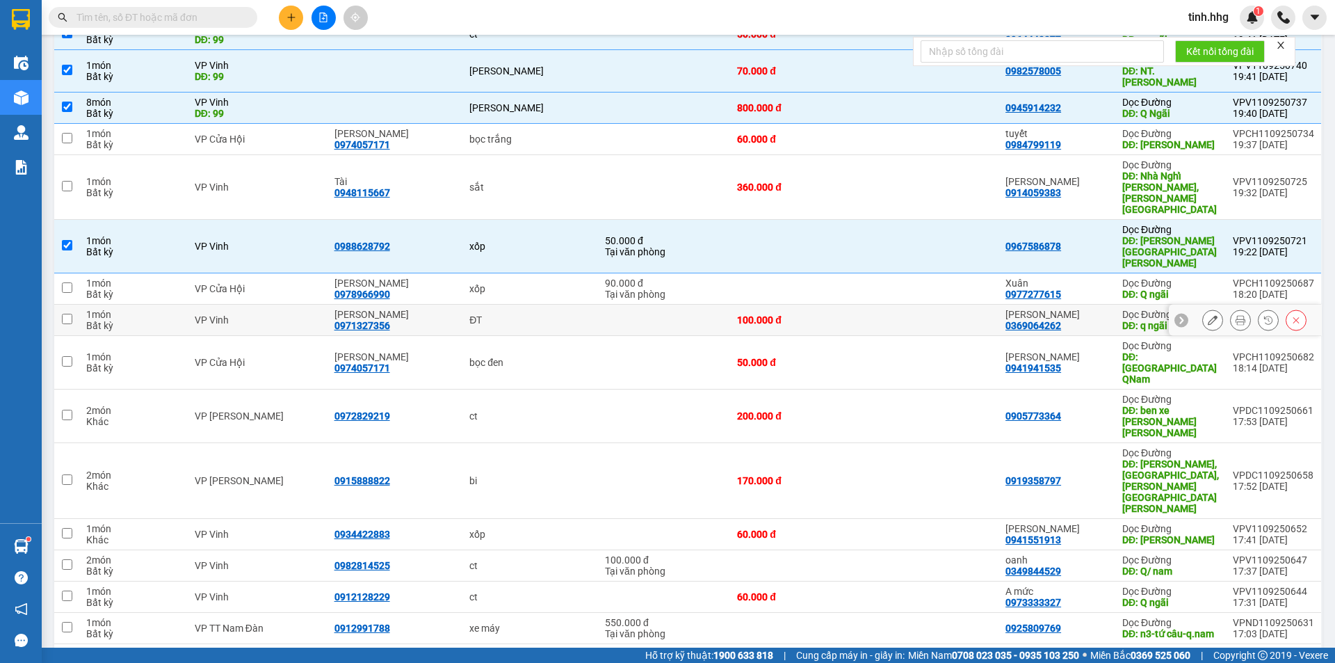
click at [63, 314] on input "checkbox" at bounding box center [67, 319] width 10 height 10
checkbox input "true"
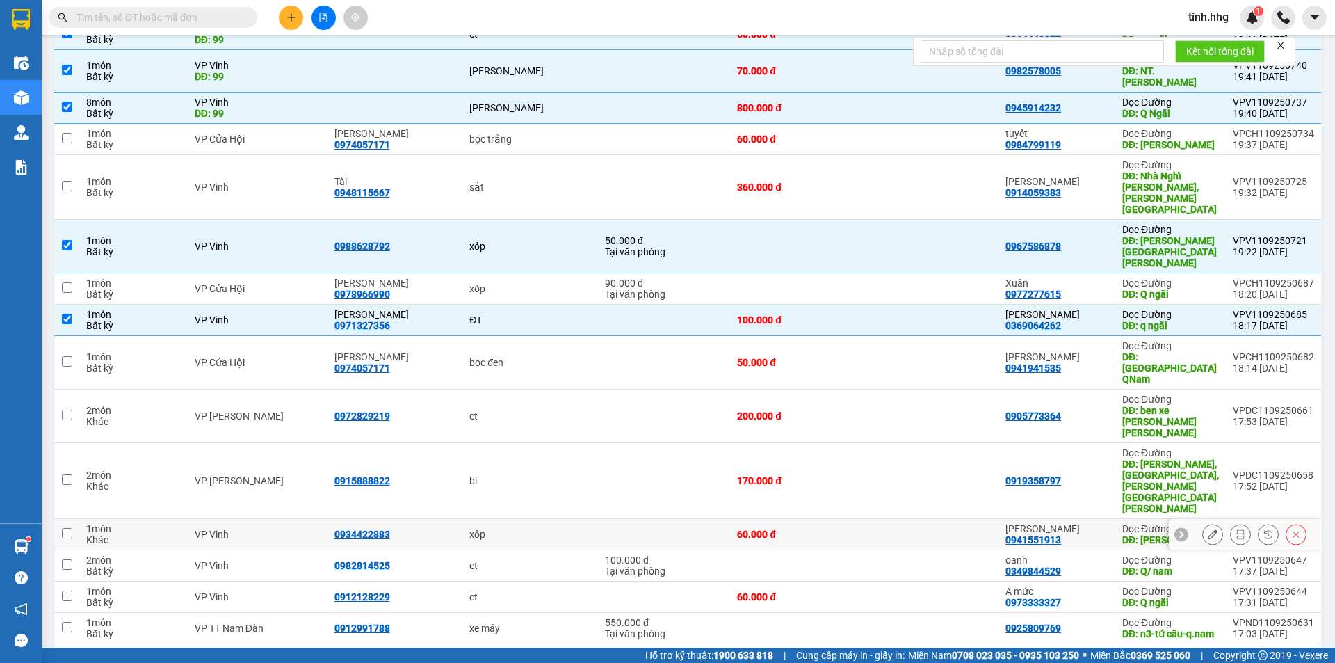
scroll to position [284, 0]
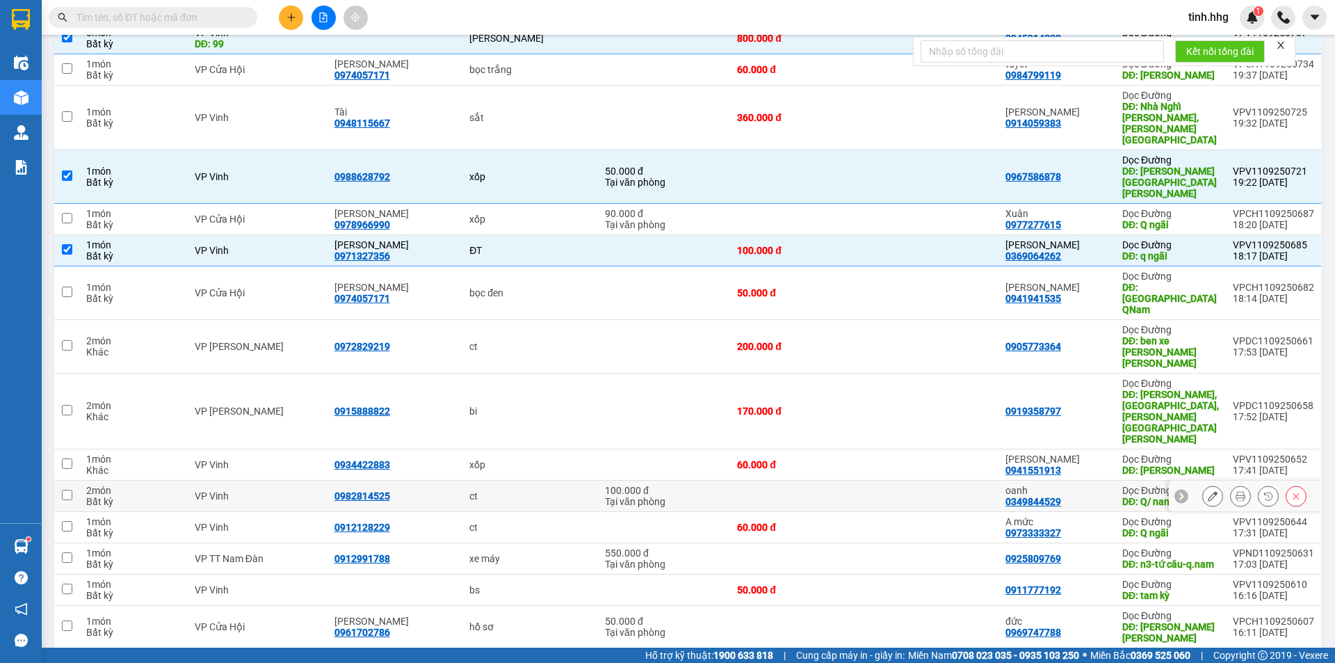
click at [71, 490] on input "checkbox" at bounding box center [67, 495] width 10 height 10
checkbox input "true"
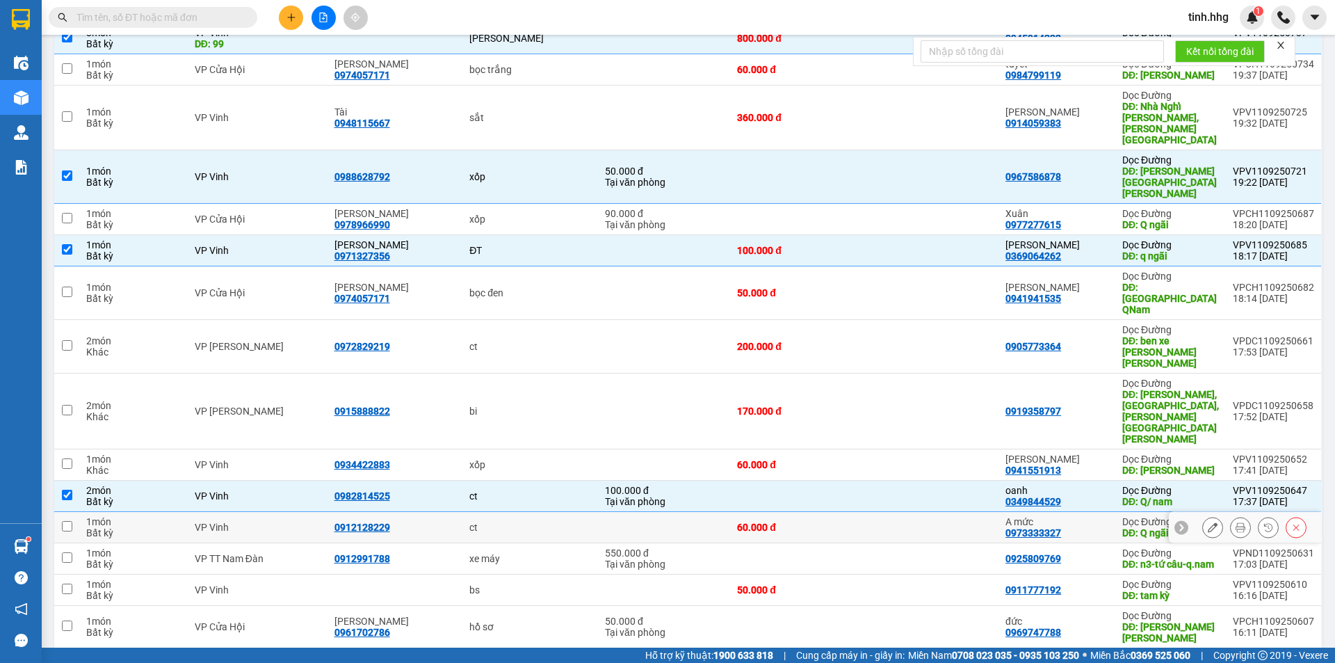
click at [64, 521] on input "checkbox" at bounding box center [67, 526] width 10 height 10
checkbox input "true"
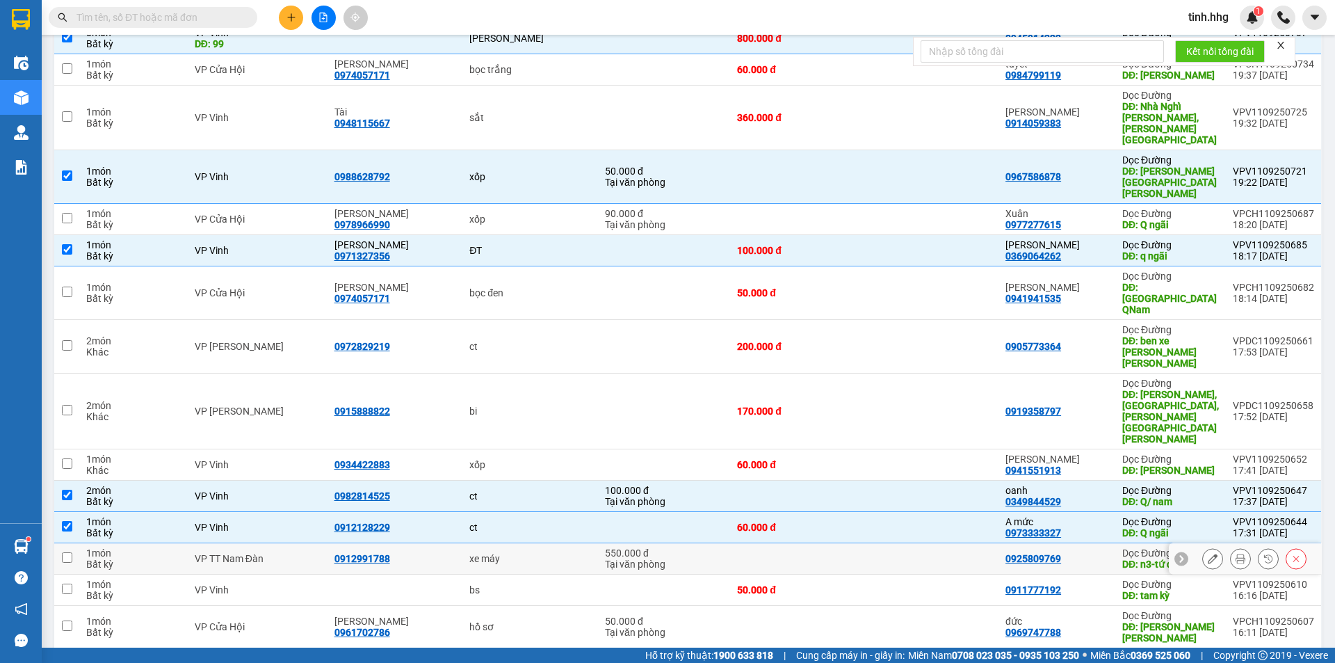
click at [63, 552] on input "checkbox" at bounding box center [67, 557] width 10 height 10
checkbox input "true"
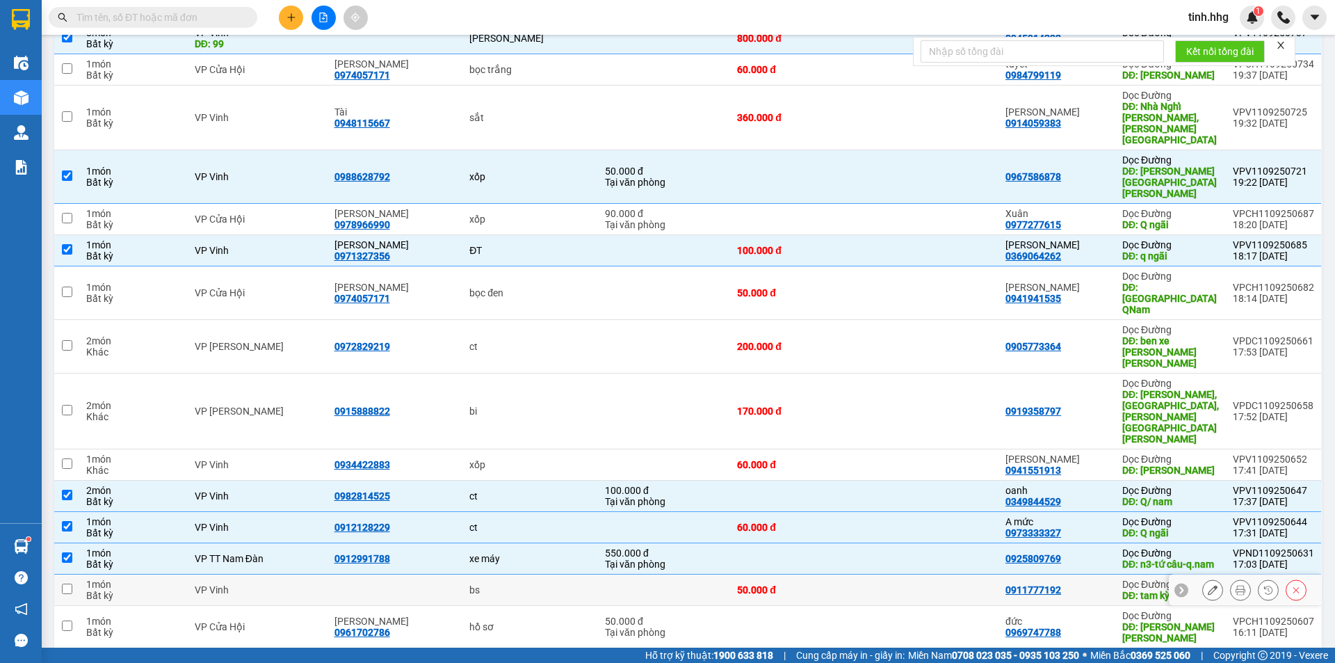
click at [63, 584] on input "checkbox" at bounding box center [67, 589] width 10 height 10
checkbox input "true"
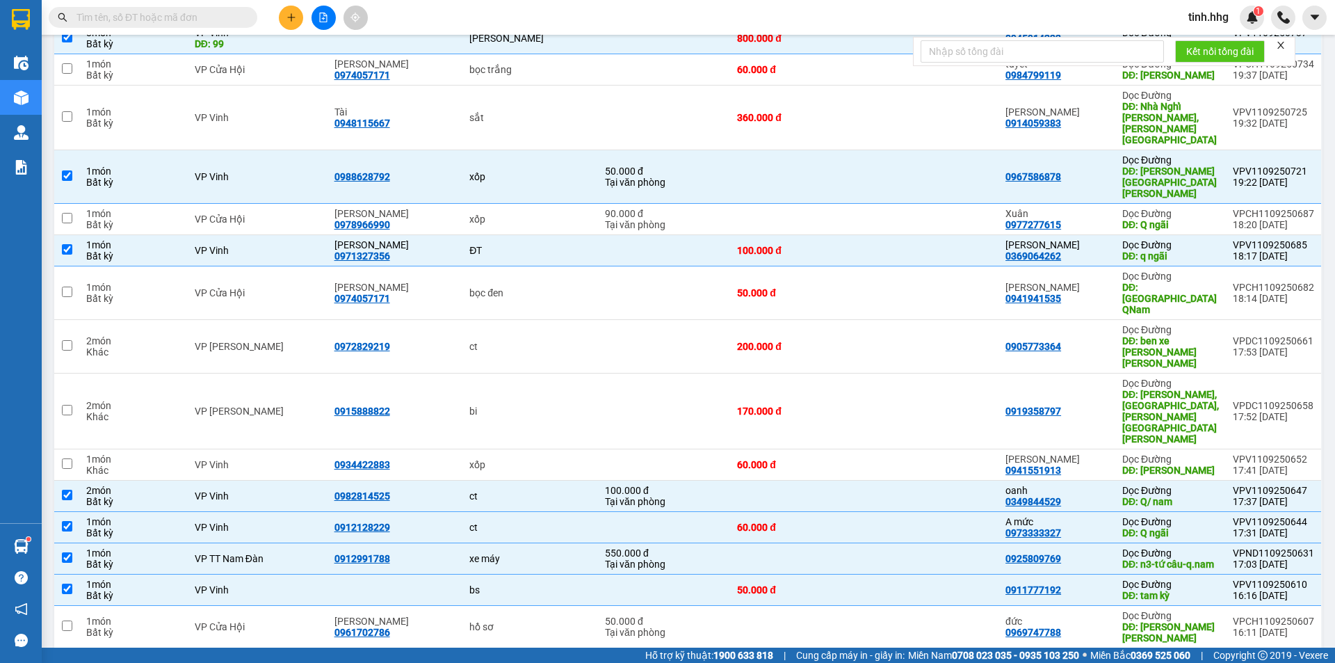
click at [67, 662] on input "checkbox" at bounding box center [67, 668] width 10 height 10
checkbox input "true"
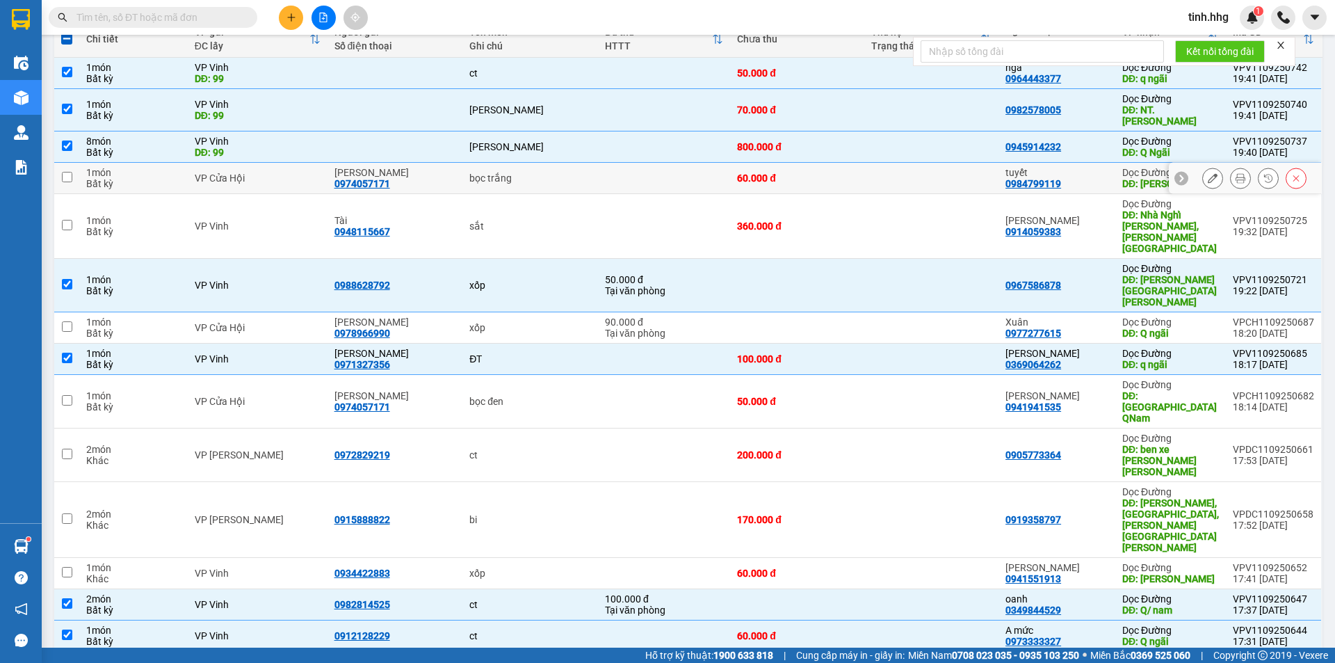
scroll to position [209, 0]
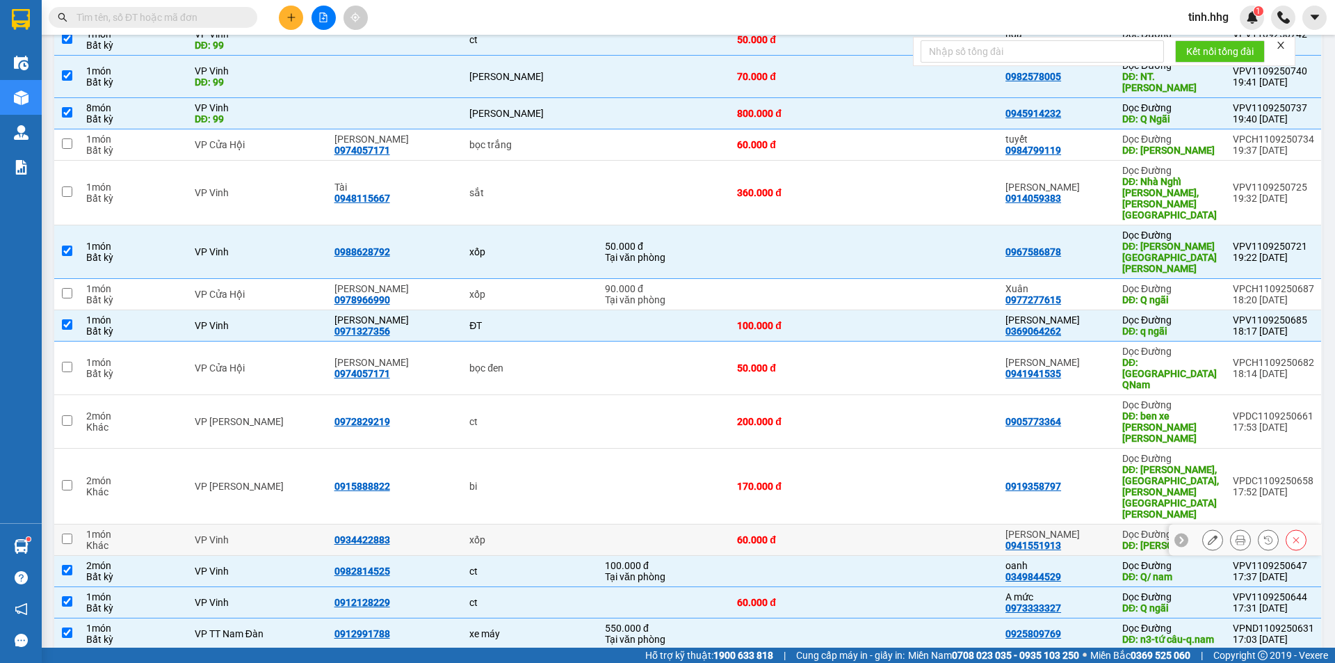
click at [66, 533] on input "checkbox" at bounding box center [67, 538] width 10 height 10
checkbox input "true"
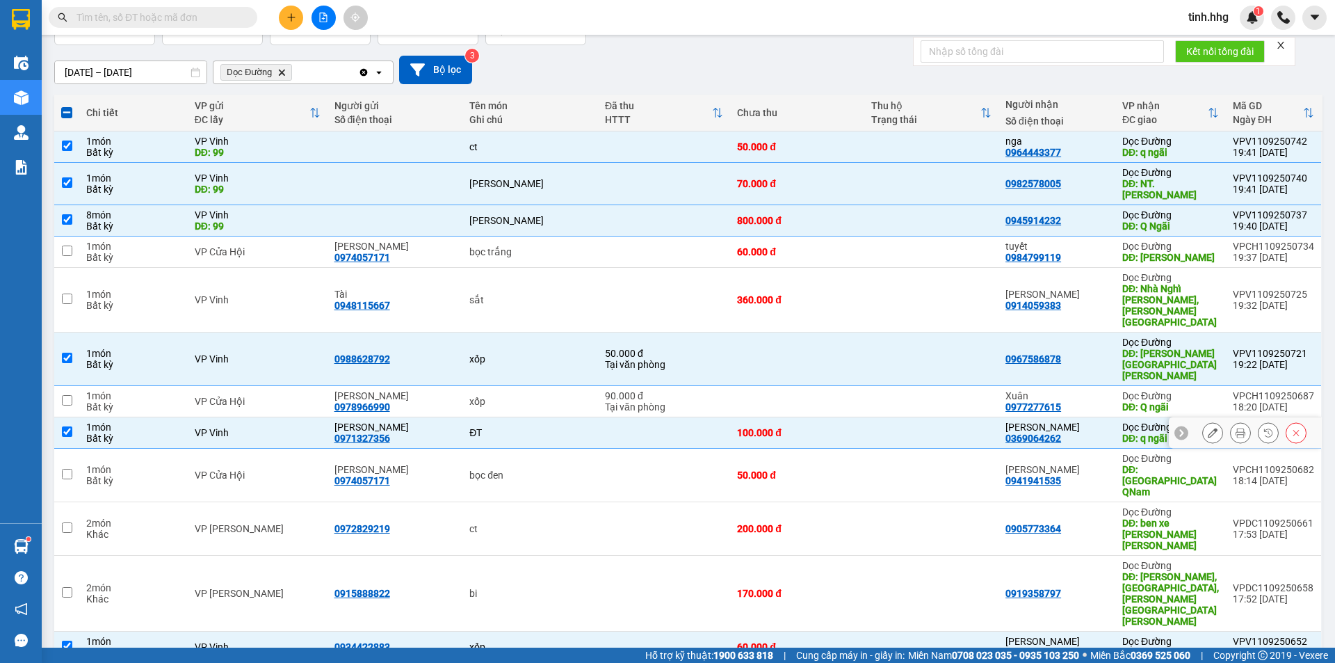
scroll to position [0, 0]
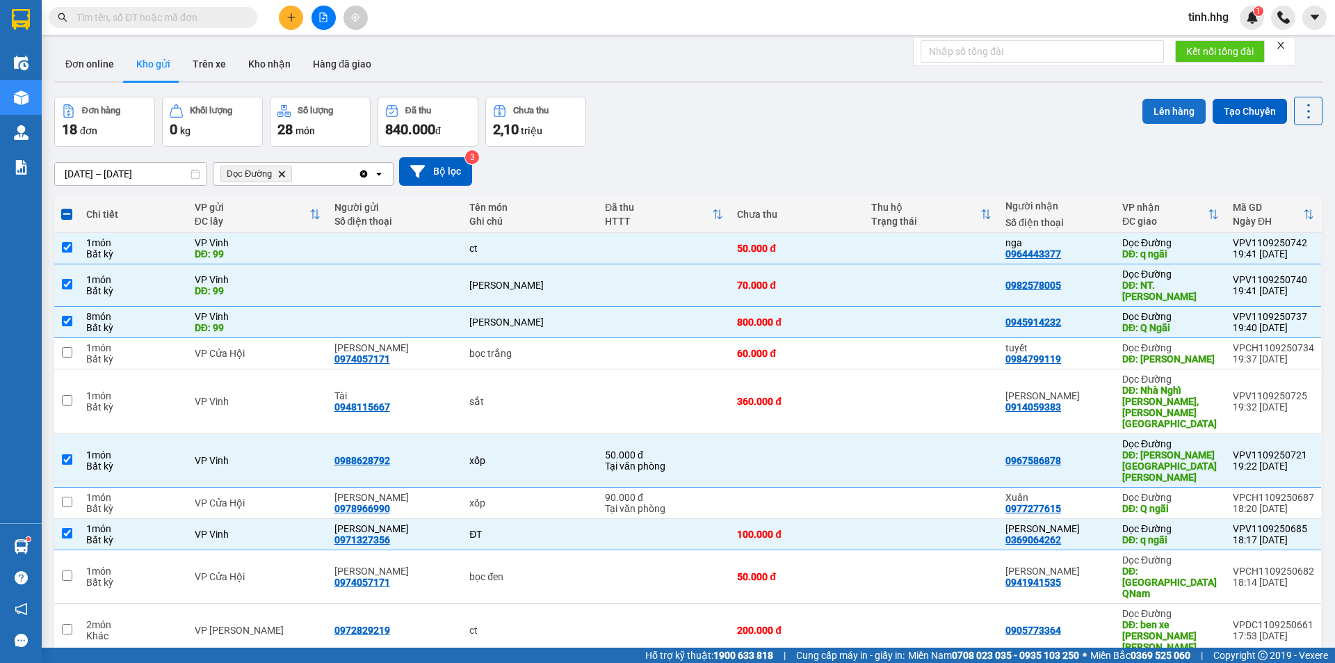
click at [1160, 113] on button "Lên hàng" at bounding box center [1174, 111] width 63 height 25
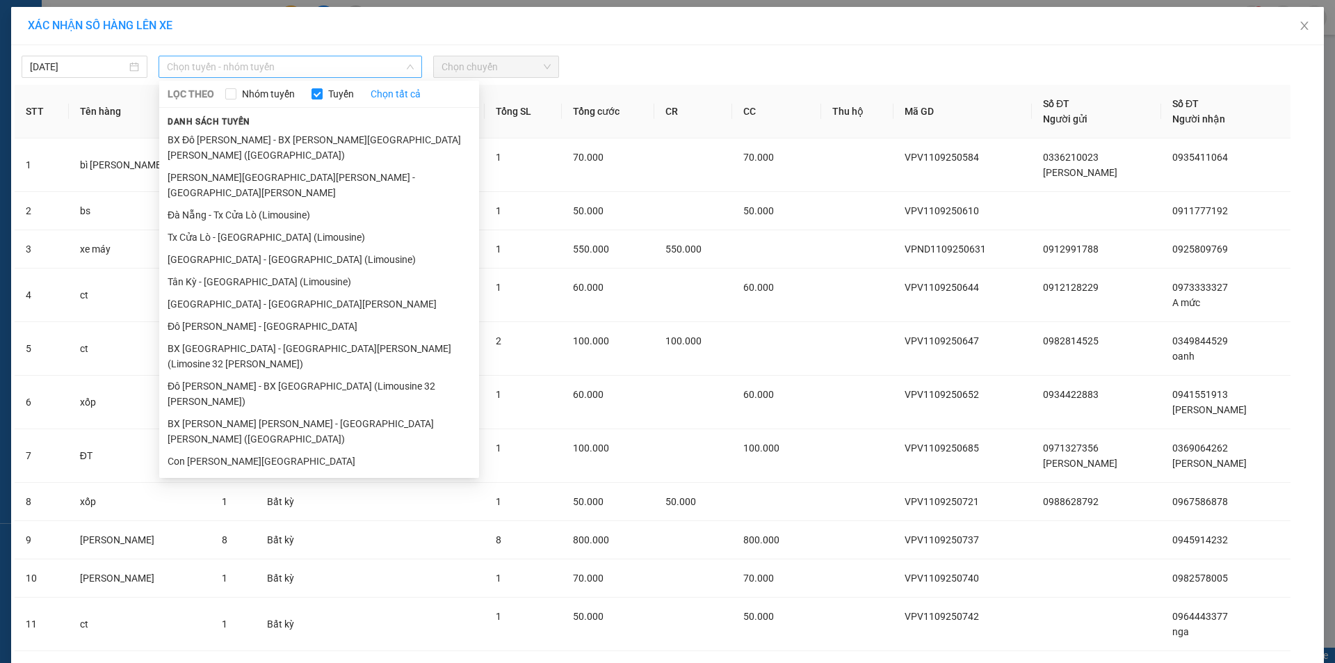
click at [303, 61] on span "Chọn tuyến - nhóm tuyến" at bounding box center [290, 66] width 247 height 21
click at [234, 450] on li "Con [PERSON_NAME][GEOGRAPHIC_DATA]" at bounding box center [319, 461] width 320 height 22
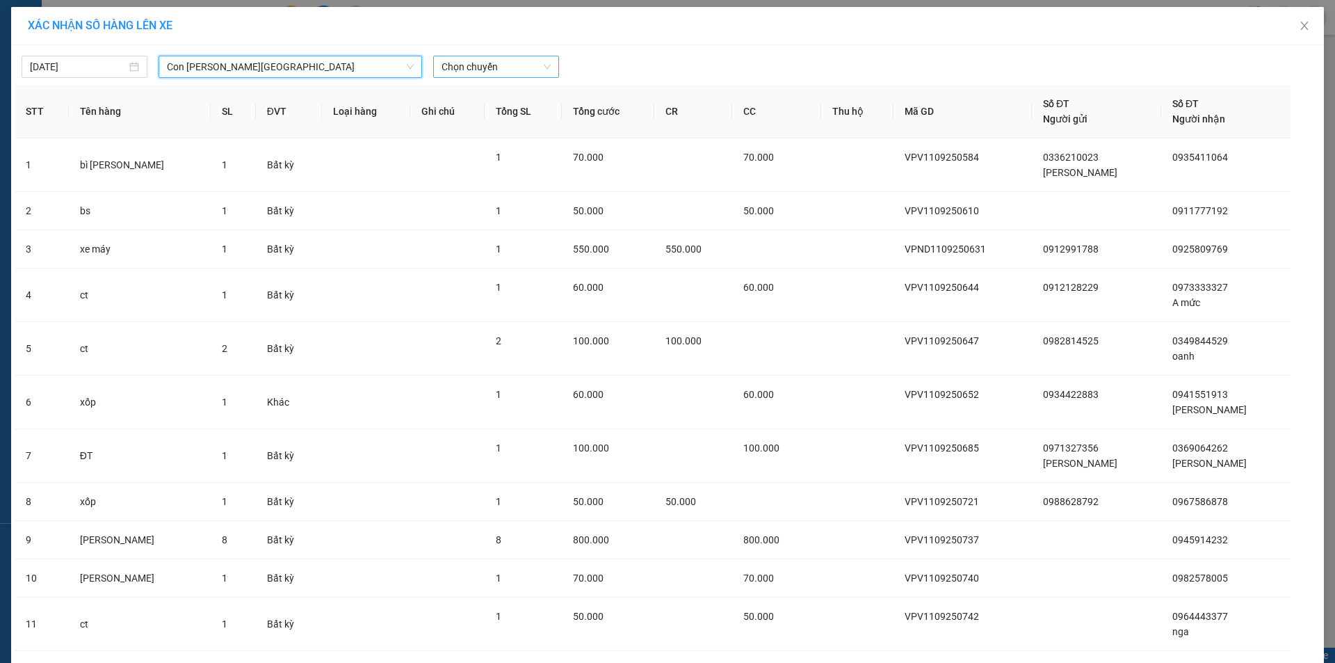
click at [514, 61] on span "Chọn chuyến" at bounding box center [496, 66] width 109 height 21
click at [507, 114] on div "16:30 - 37H-099.99" at bounding box center [491, 116] width 109 height 15
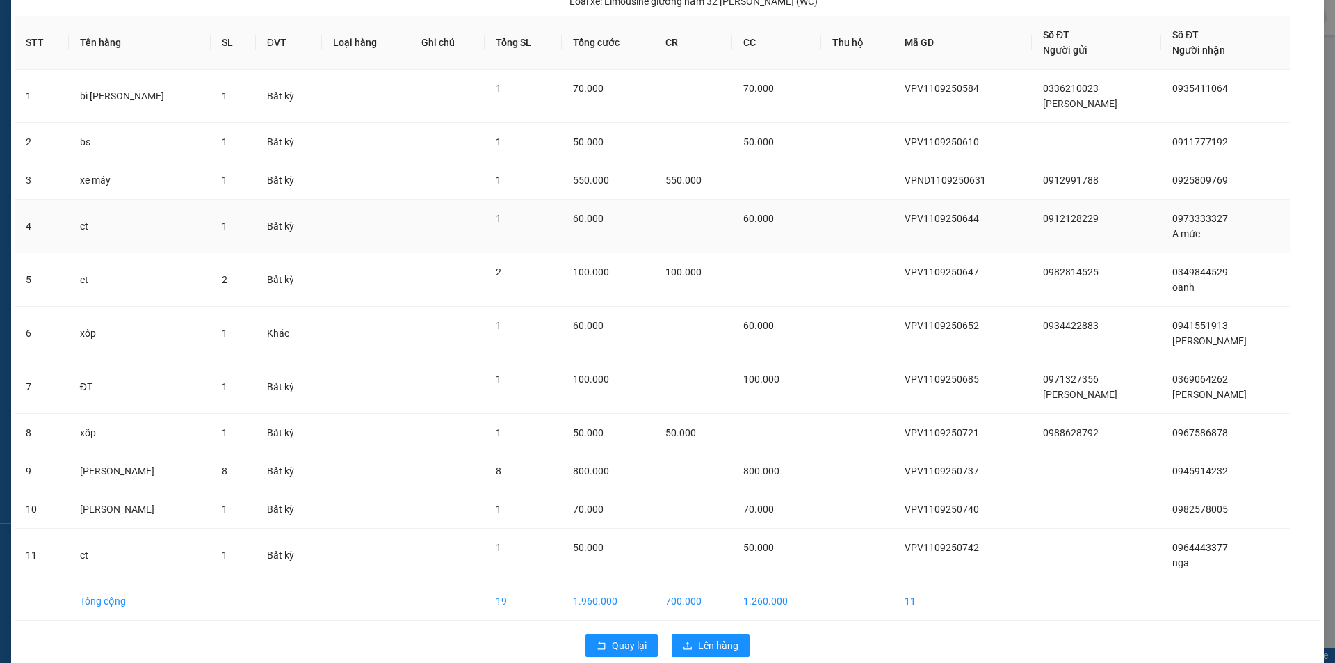
scroll to position [121, 0]
click at [714, 637] on span "Lên hàng" at bounding box center [718, 644] width 40 height 15
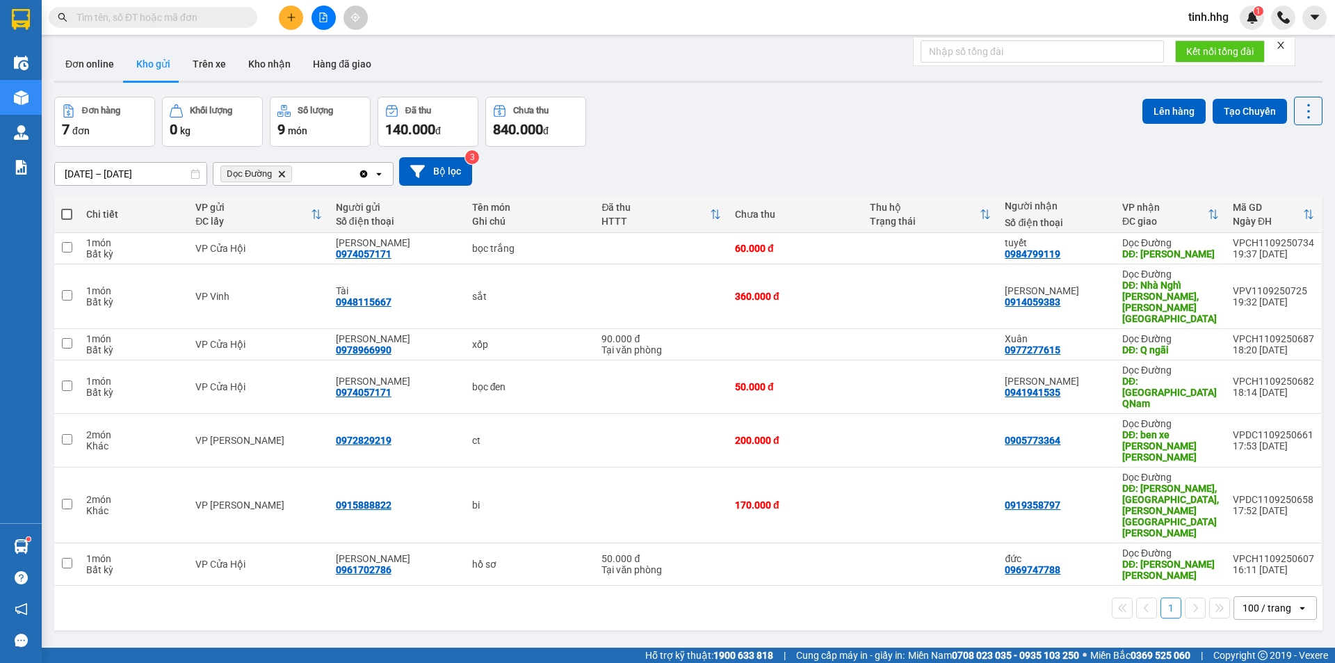
click at [326, 13] on icon "file-add" at bounding box center [324, 18] width 10 height 10
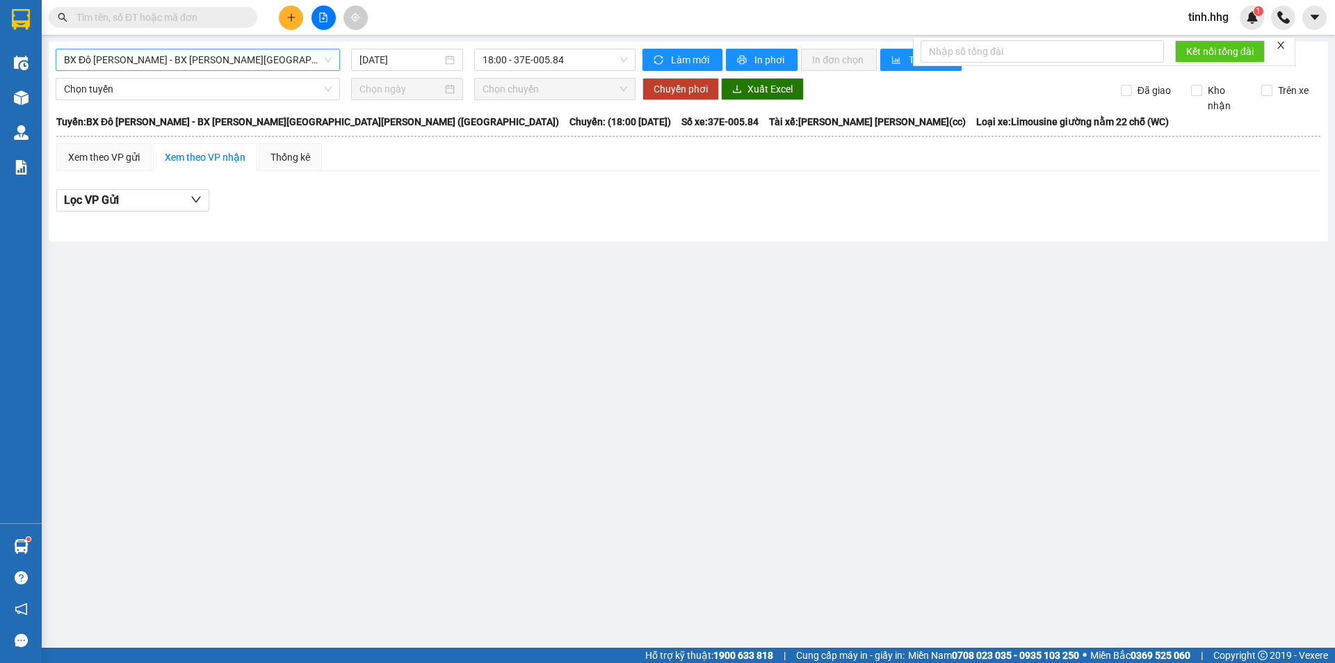
click at [246, 62] on span "BX Đô [PERSON_NAME] - BX [PERSON_NAME][GEOGRAPHIC_DATA][PERSON_NAME] ([GEOGRAPH…" at bounding box center [198, 59] width 268 height 21
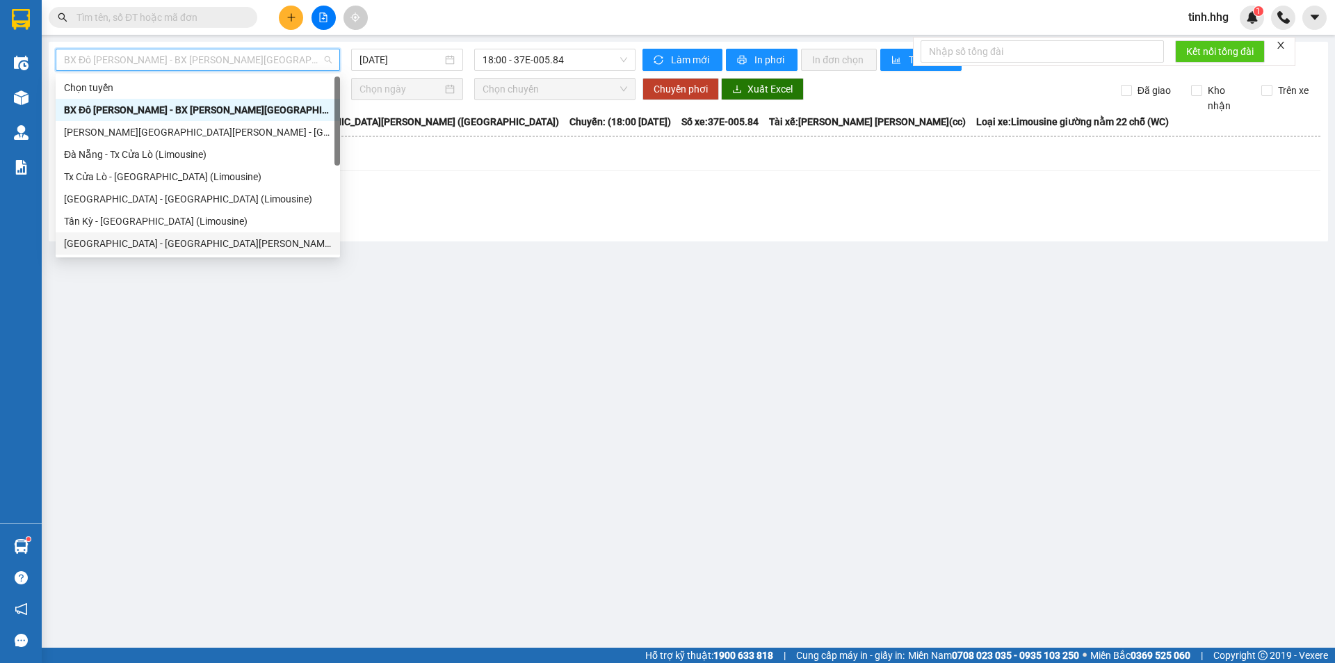
scroll to position [111, 0]
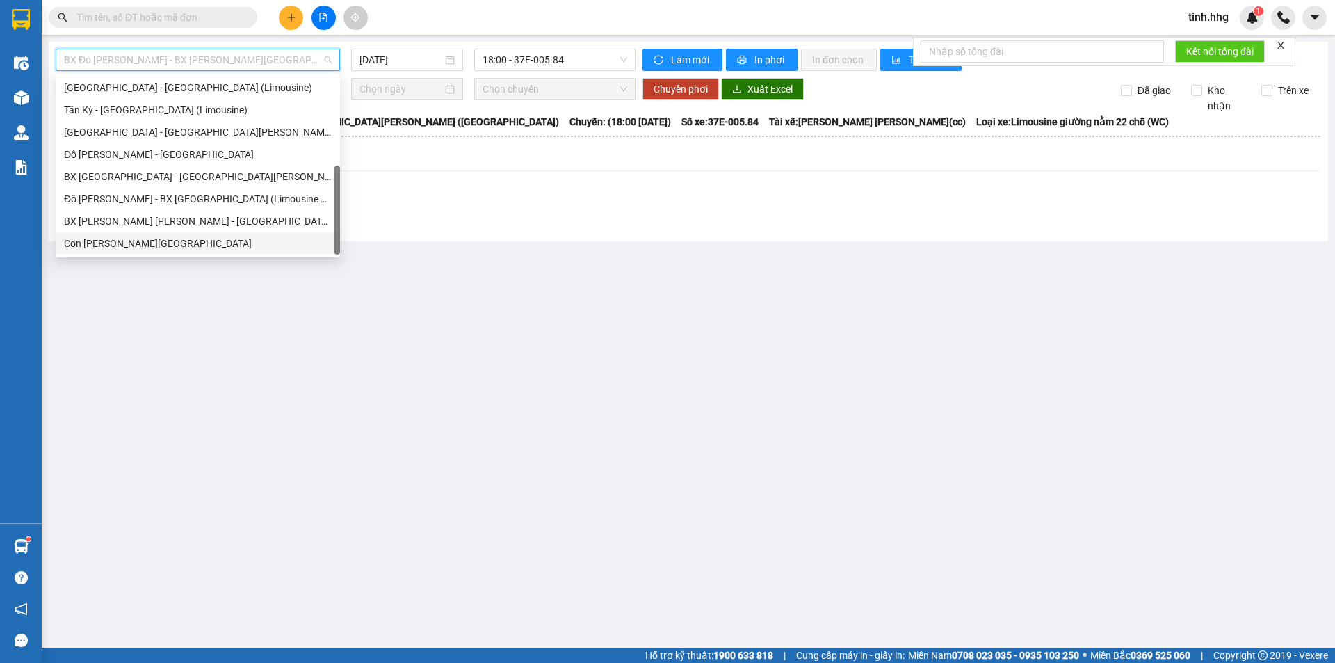
click at [133, 249] on div "Con [PERSON_NAME][GEOGRAPHIC_DATA]" at bounding box center [198, 243] width 268 height 15
type input "[DATE]"
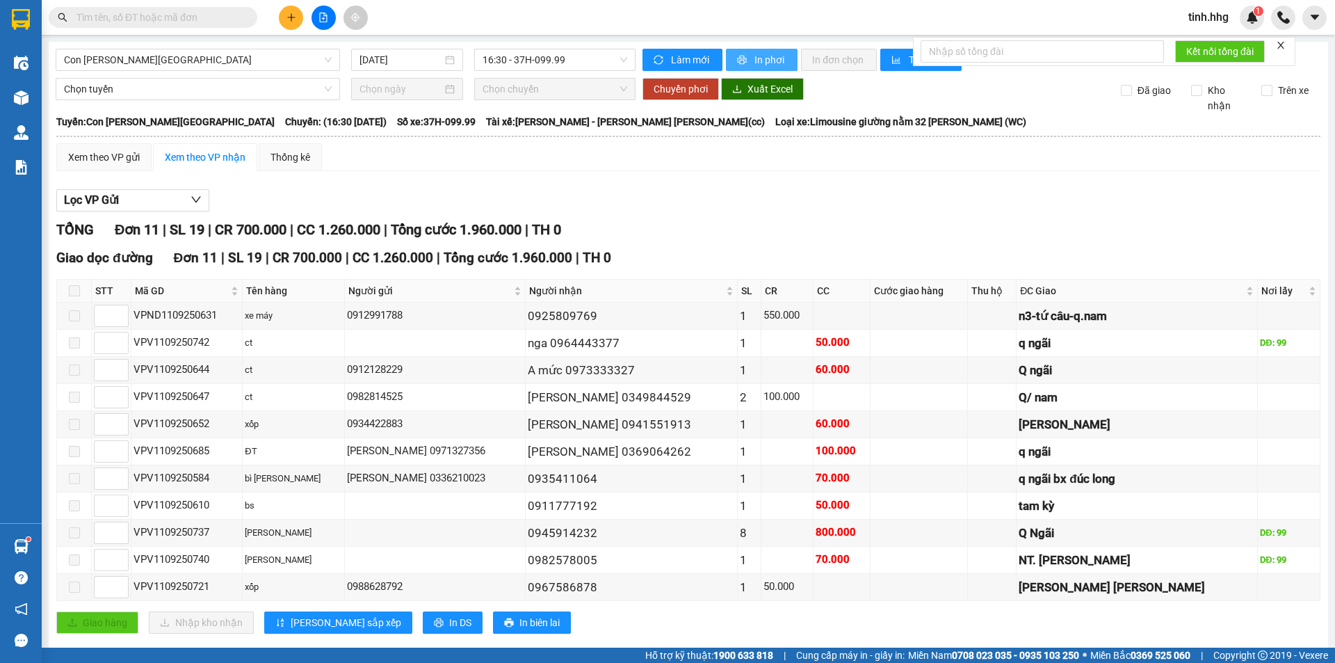
click at [755, 59] on span "In phơi" at bounding box center [771, 59] width 32 height 15
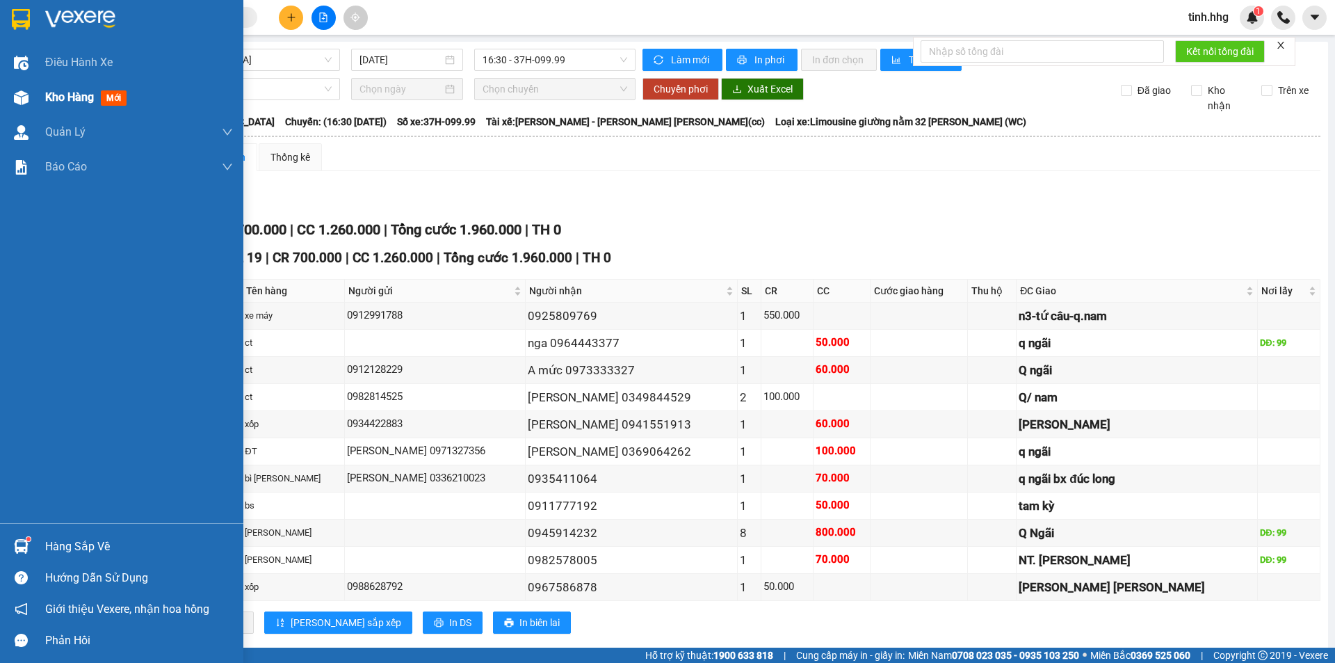
click at [70, 101] on span "Kho hàng" at bounding box center [69, 96] width 49 height 13
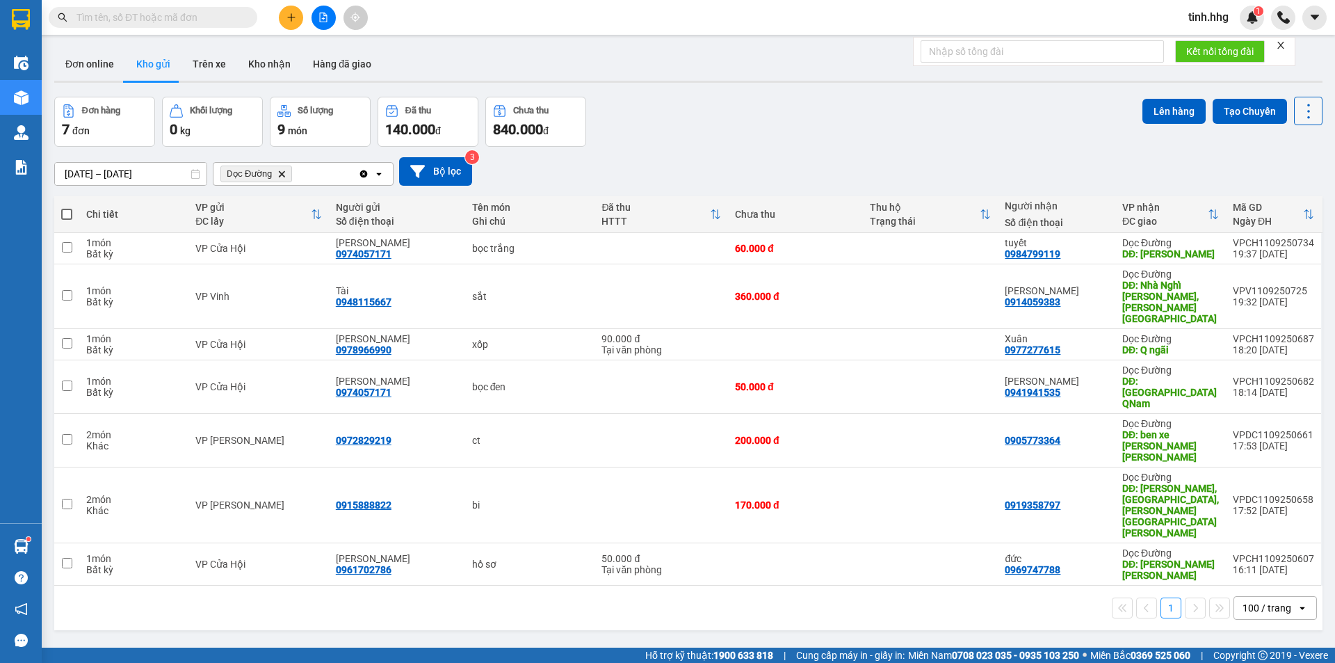
click at [1303, 118] on icon at bounding box center [1308, 111] width 19 height 19
click at [1290, 198] on span "Làm mới" at bounding box center [1279, 199] width 38 height 14
click at [1306, 119] on icon at bounding box center [1308, 111] width 19 height 19
click at [1281, 193] on span "Làm mới" at bounding box center [1279, 199] width 38 height 14
click at [1299, 118] on icon at bounding box center [1308, 111] width 19 height 19
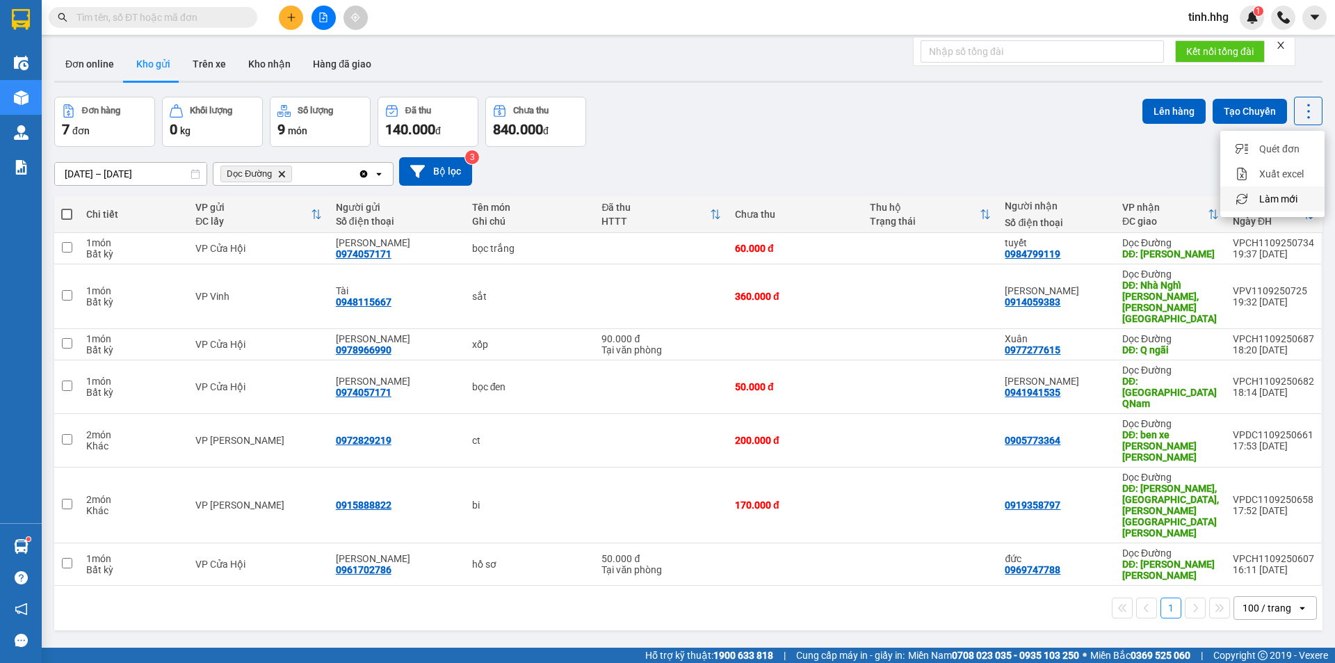
click at [1275, 197] on span "Làm mới" at bounding box center [1279, 199] width 38 height 14
click at [71, 250] on input "checkbox" at bounding box center [67, 247] width 10 height 10
checkbox input "true"
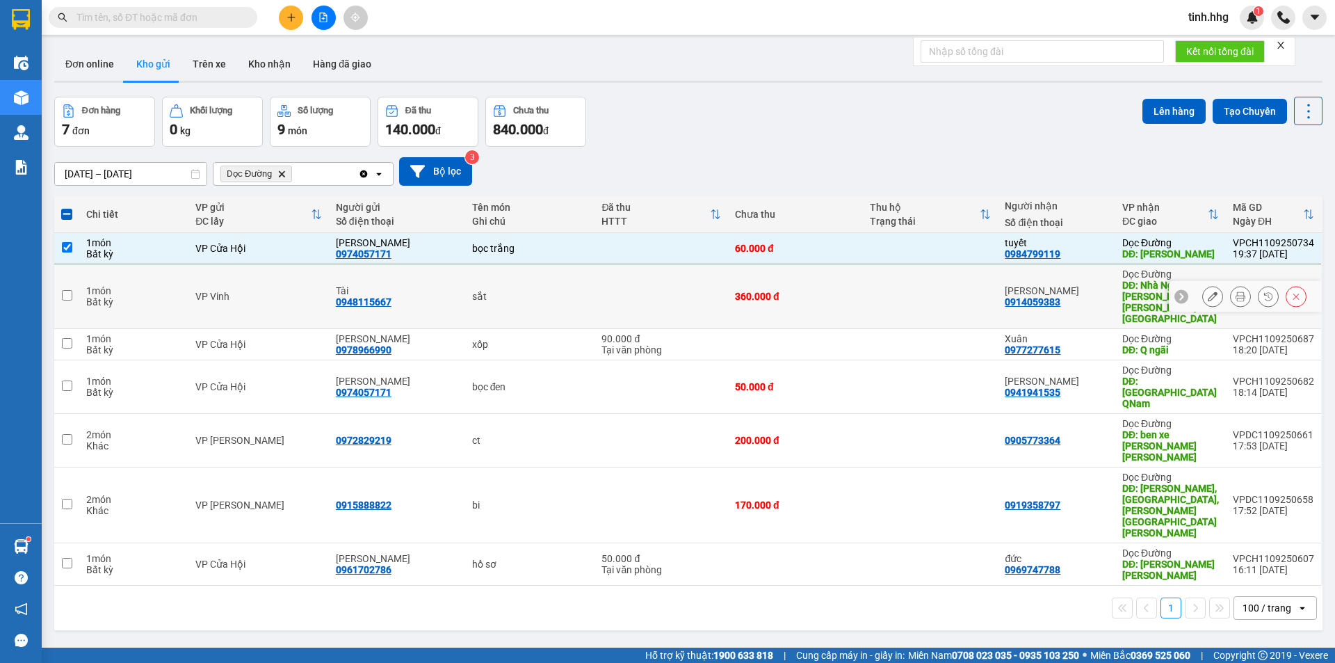
click at [69, 290] on input "checkbox" at bounding box center [67, 295] width 10 height 10
checkbox input "true"
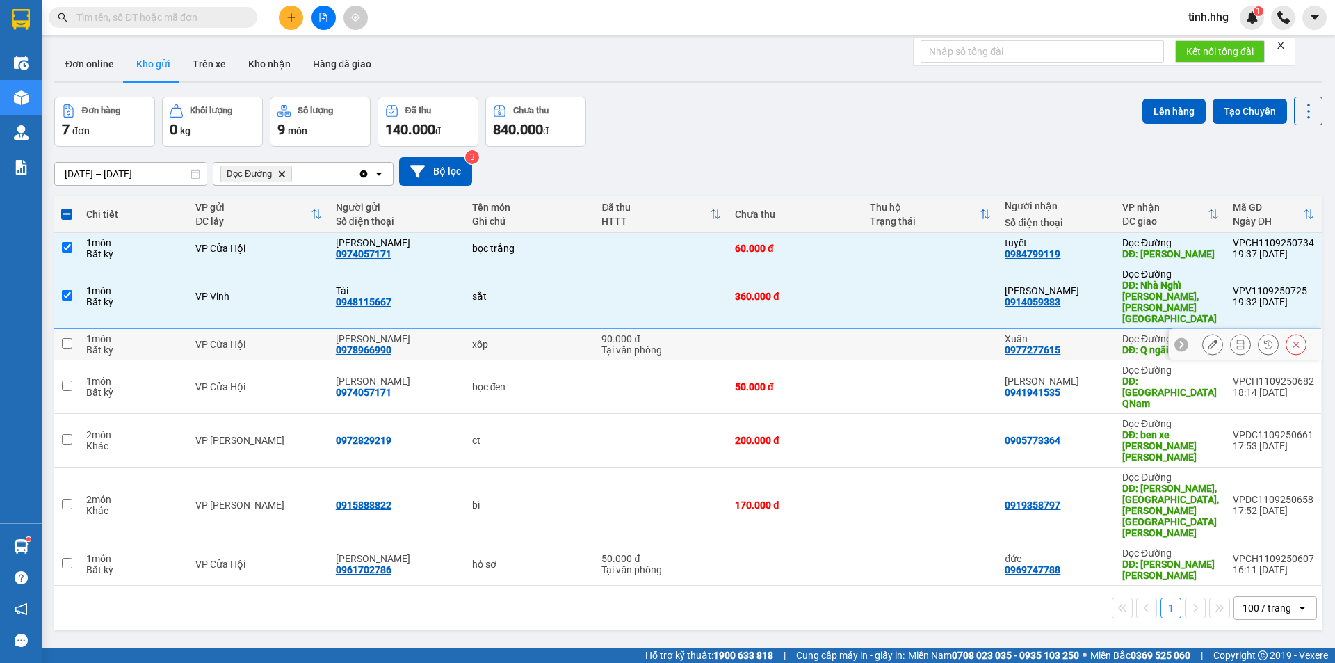
click at [66, 338] on input "checkbox" at bounding box center [67, 343] width 10 height 10
checkbox input "true"
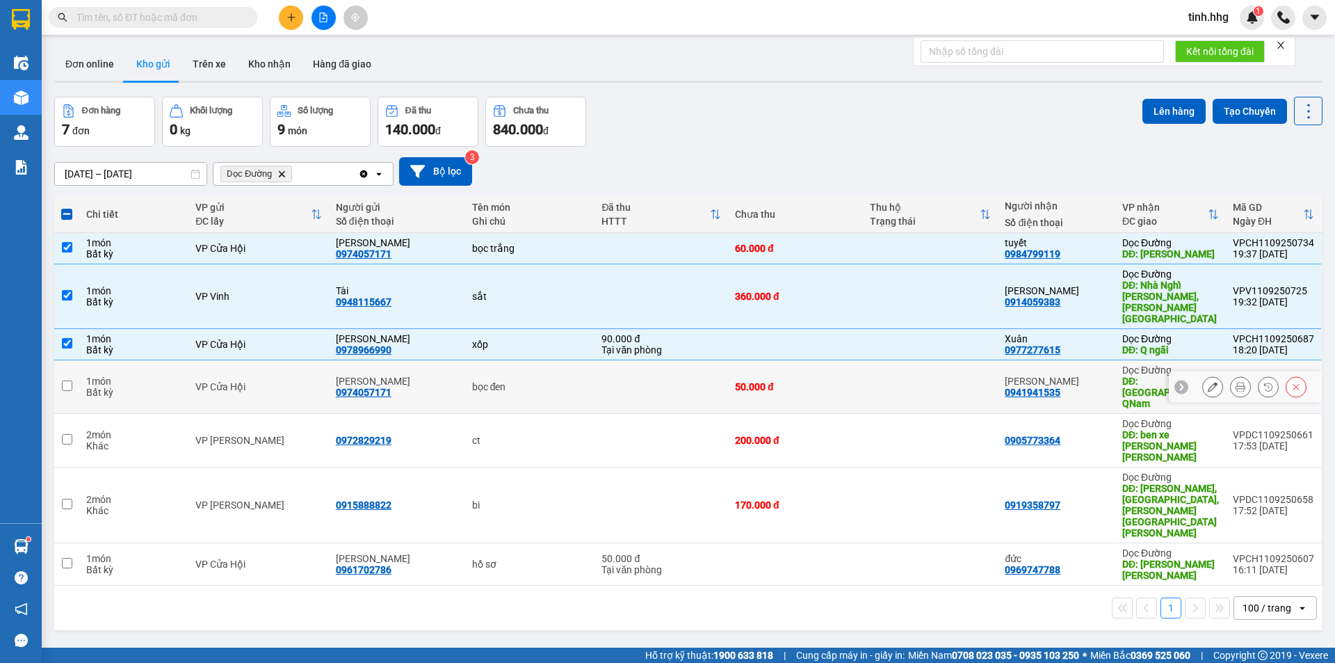
click at [69, 380] on input "checkbox" at bounding box center [67, 385] width 10 height 10
checkbox input "true"
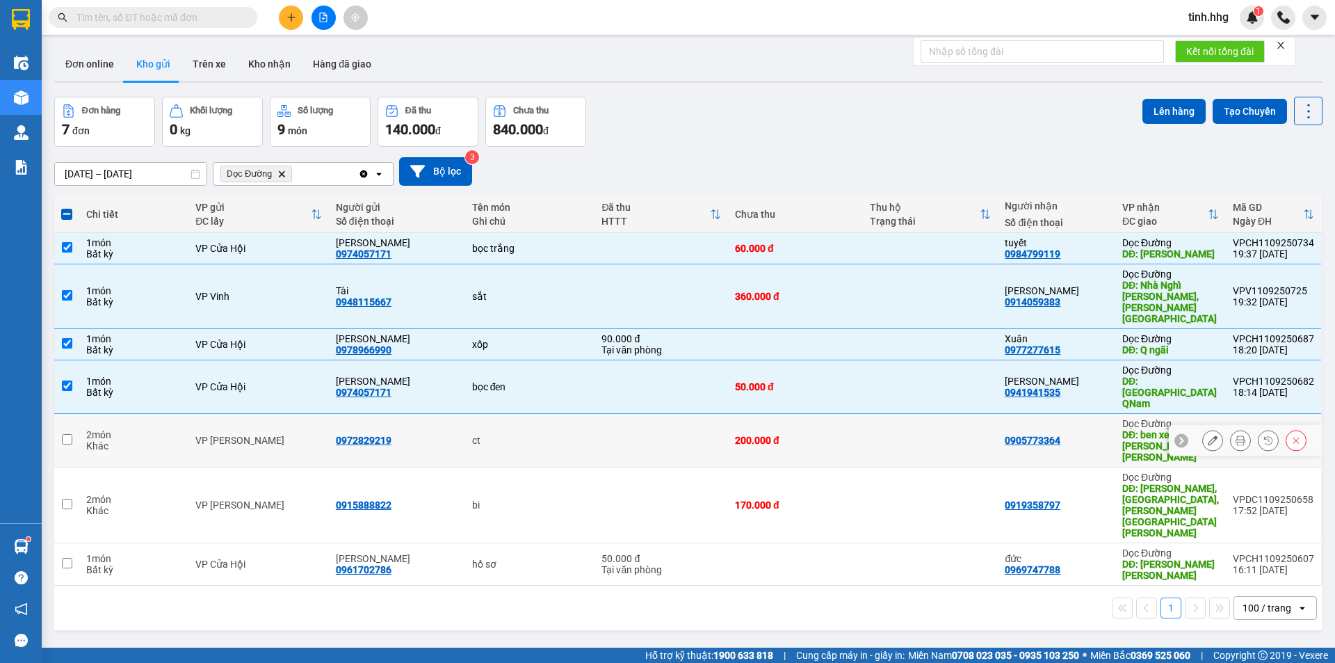
click at [70, 434] on input "checkbox" at bounding box center [67, 439] width 10 height 10
checkbox input "true"
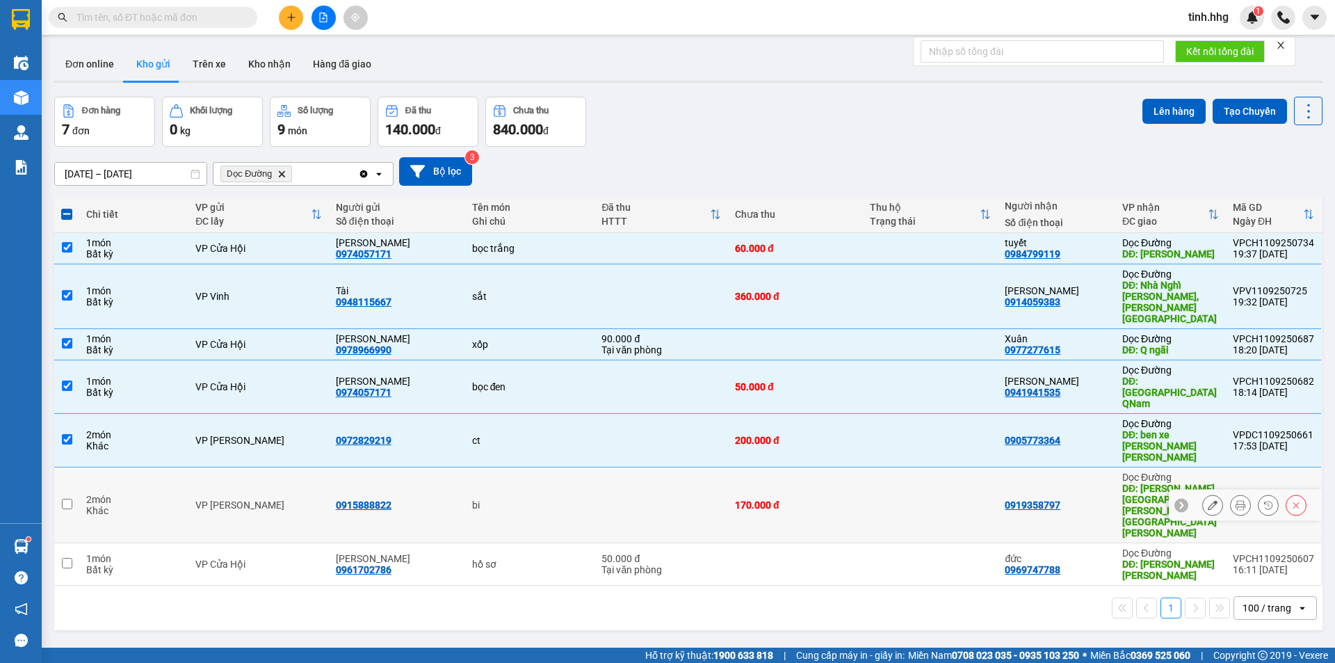
click at [70, 499] on input "checkbox" at bounding box center [67, 504] width 10 height 10
checkbox input "true"
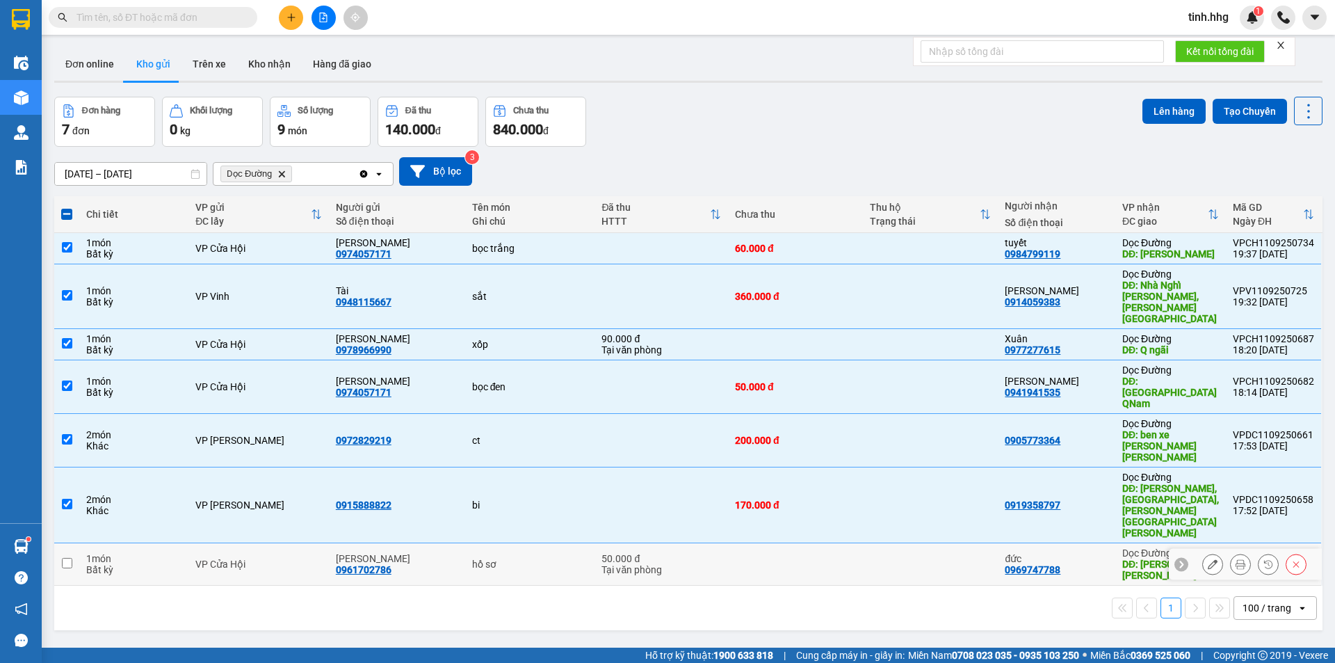
click at [69, 558] on input "checkbox" at bounding box center [67, 563] width 10 height 10
checkbox input "true"
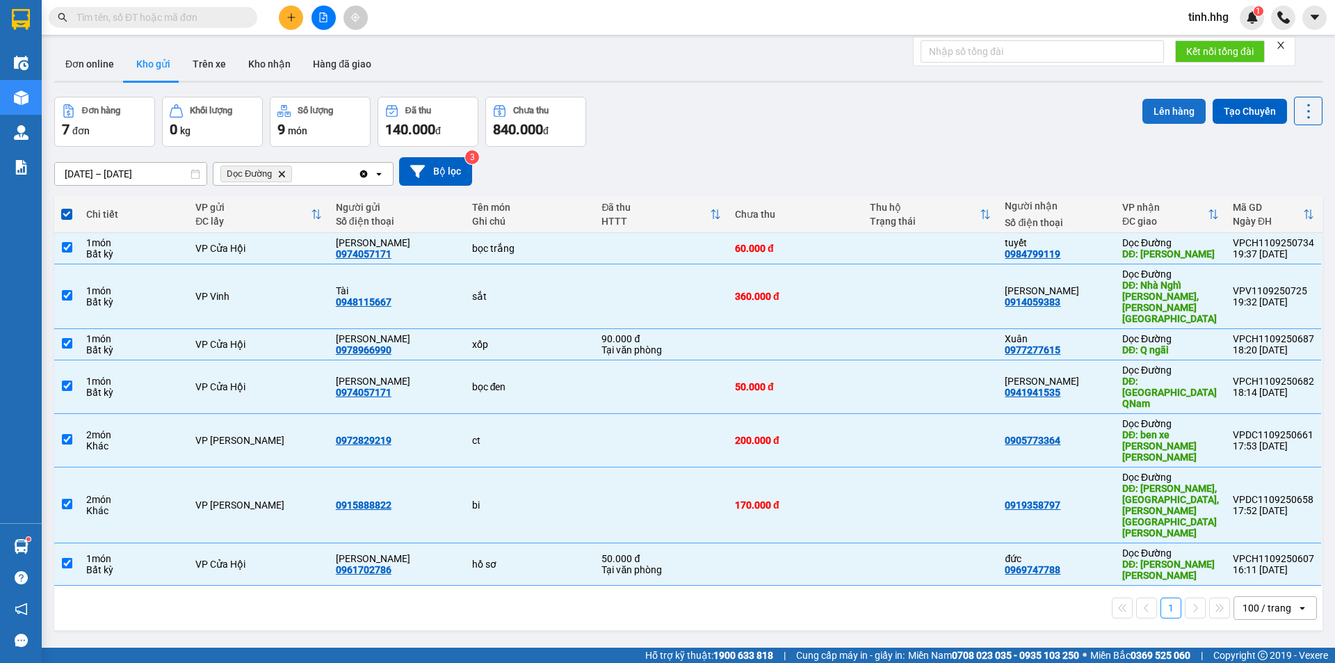
click at [1168, 115] on button "Lên hàng" at bounding box center [1174, 111] width 63 height 25
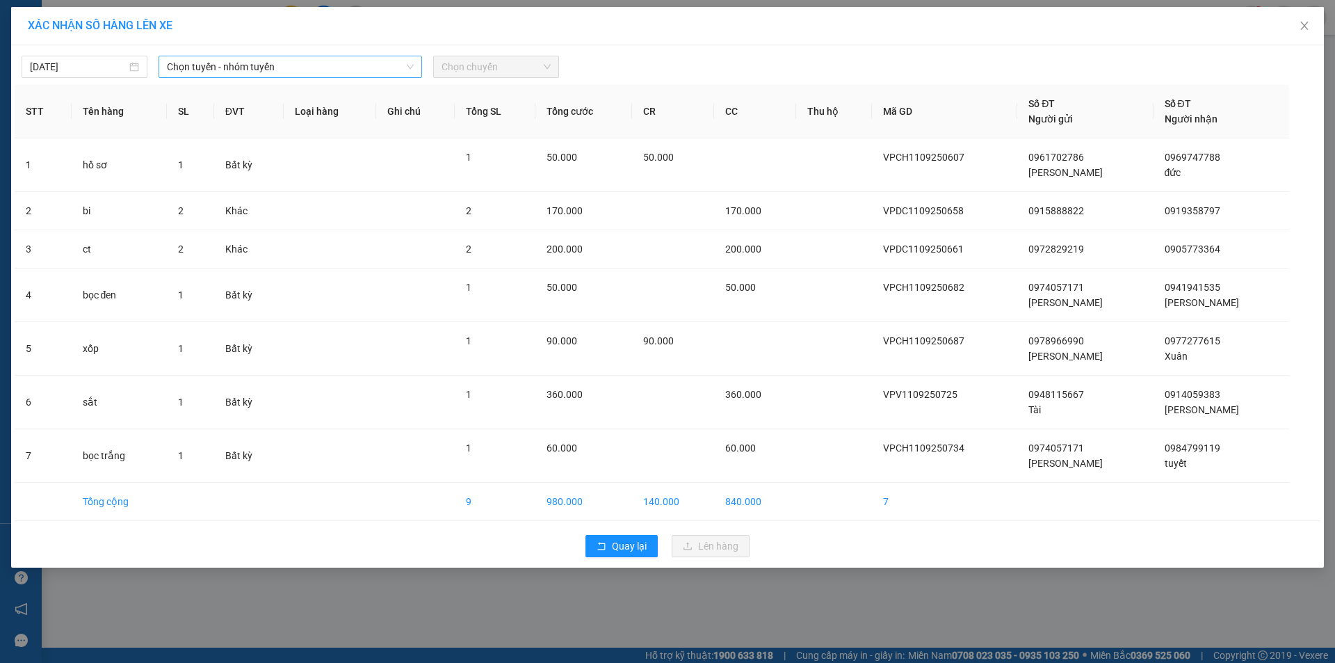
click at [336, 68] on span "Chọn tuyến - nhóm tuyến" at bounding box center [290, 66] width 247 height 21
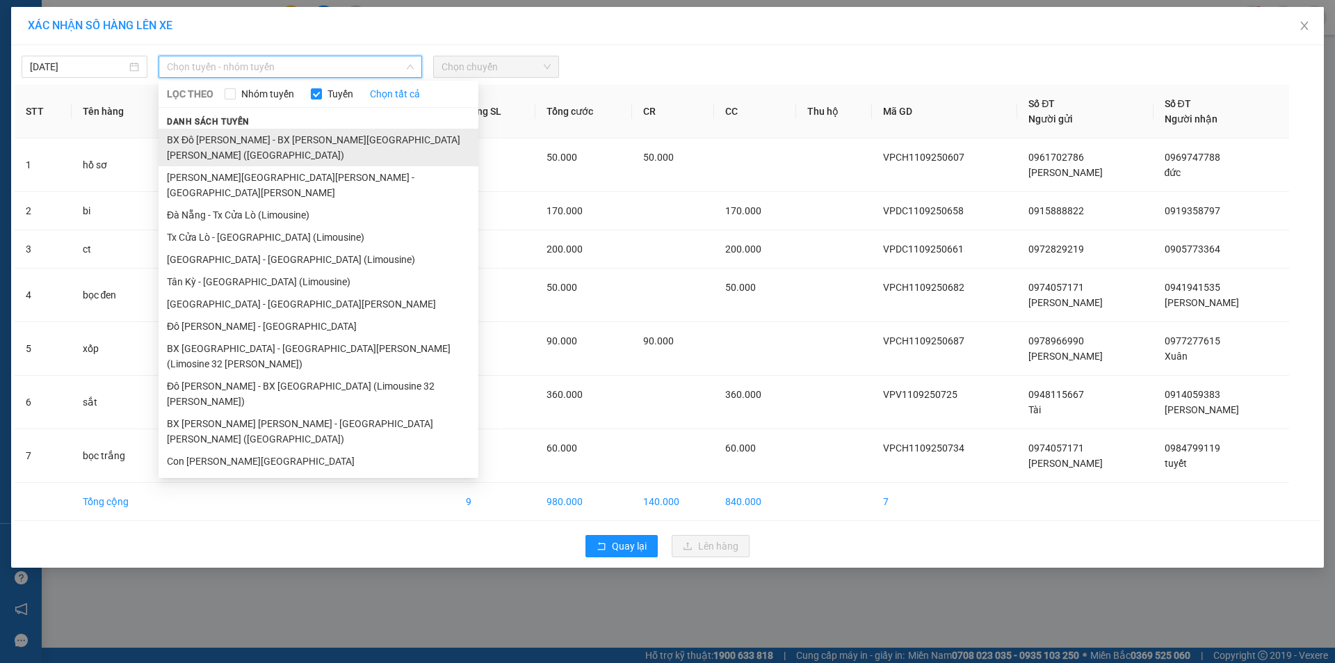
click at [284, 140] on li "BX Đô [PERSON_NAME] - BX [PERSON_NAME][GEOGRAPHIC_DATA][PERSON_NAME] ([GEOGRAPH…" at bounding box center [319, 148] width 320 height 38
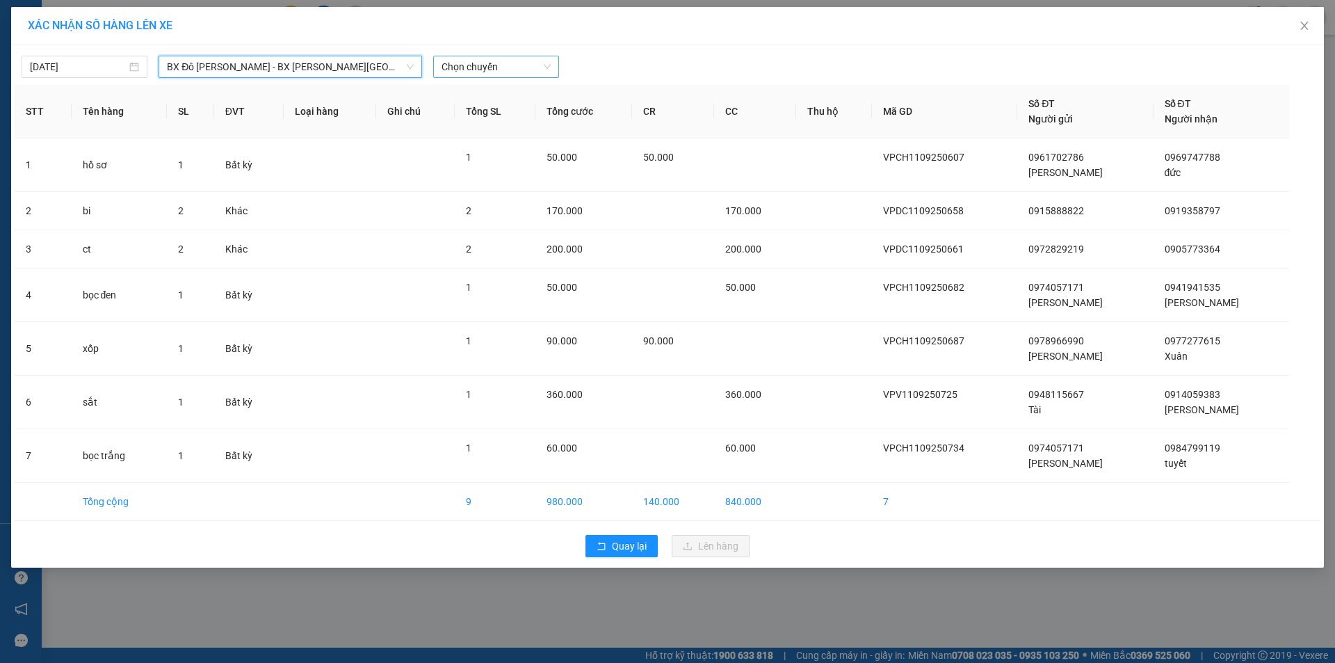
click at [524, 70] on span "Chọn chuyến" at bounding box center [496, 66] width 109 height 21
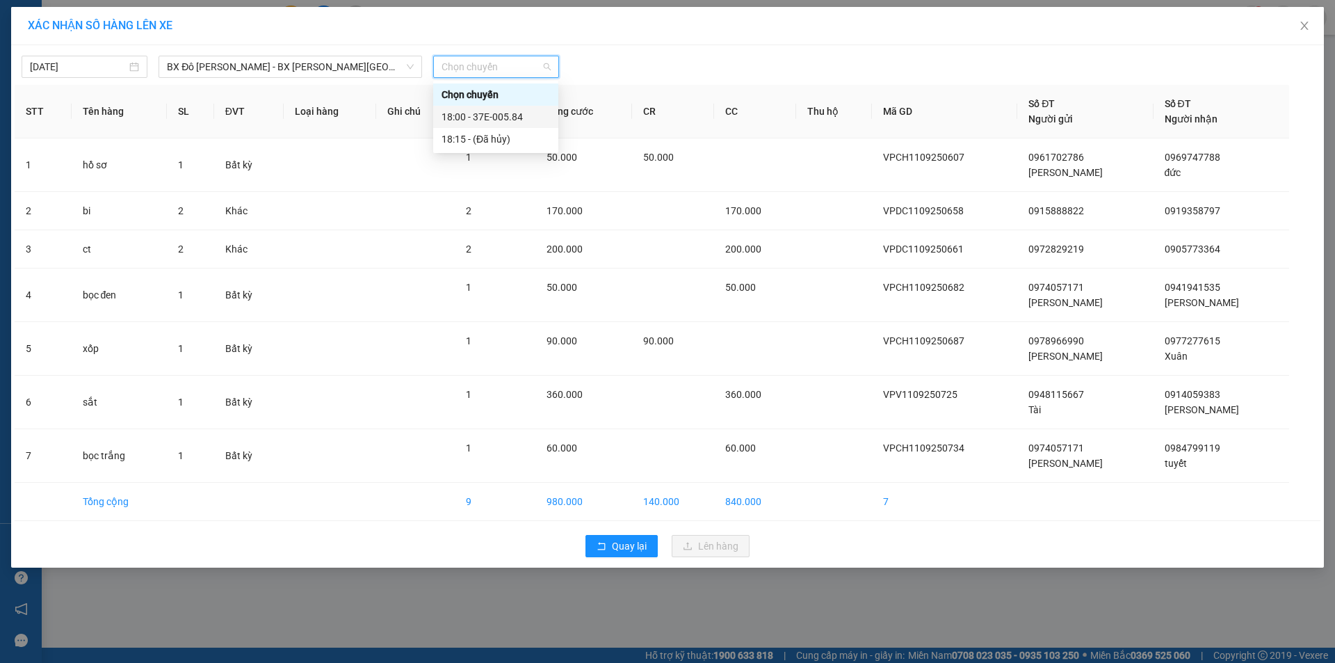
click at [509, 121] on div "18:00 - 37E-005.84" at bounding box center [496, 116] width 109 height 15
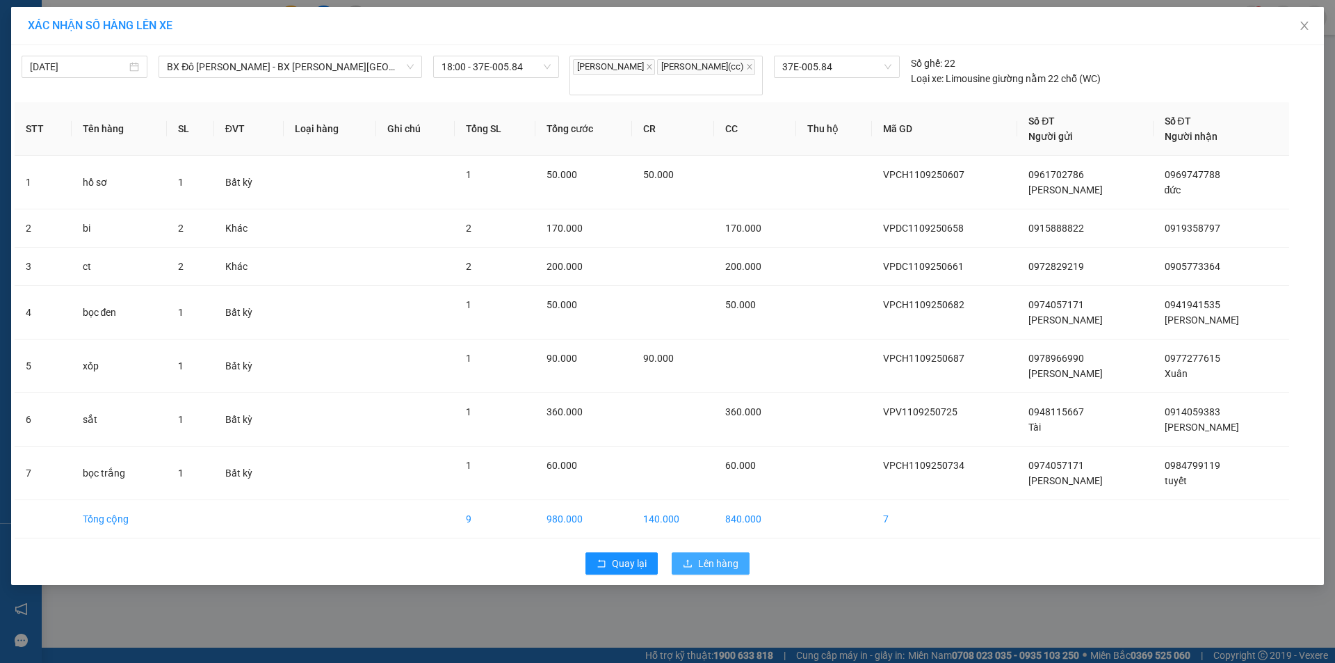
click at [715, 565] on span "Lên hàng" at bounding box center [718, 563] width 40 height 15
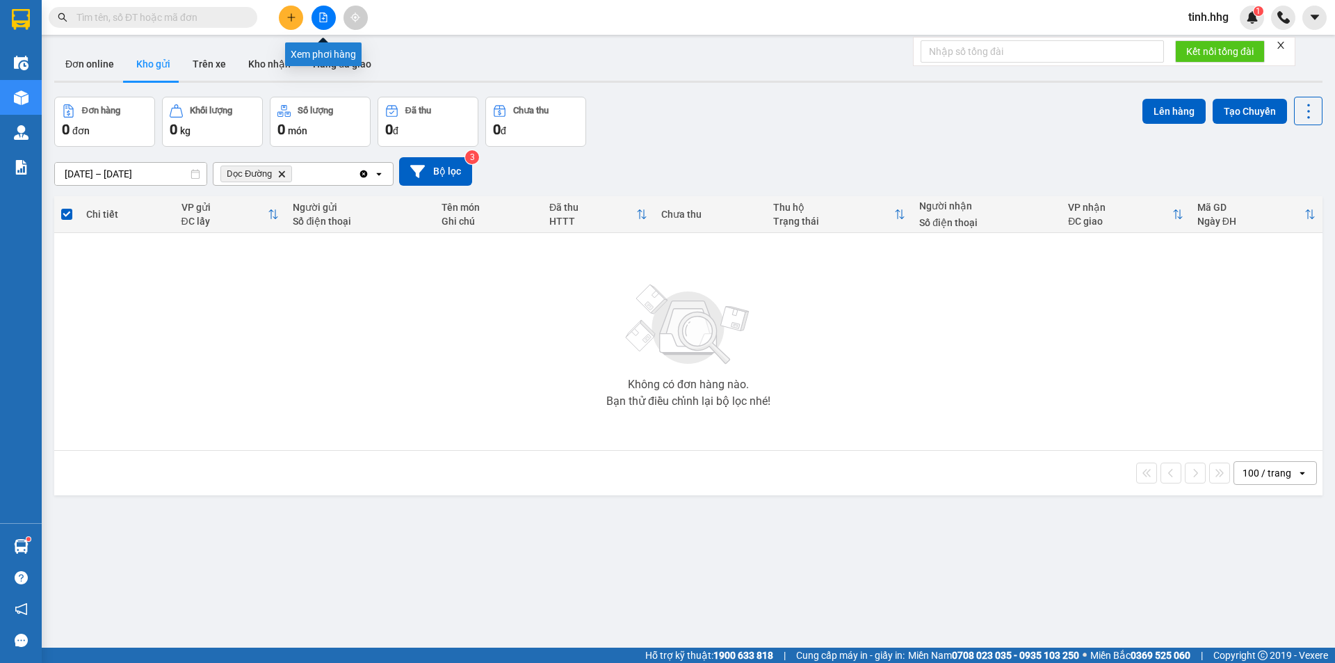
click at [330, 17] on button at bounding box center [324, 18] width 24 height 24
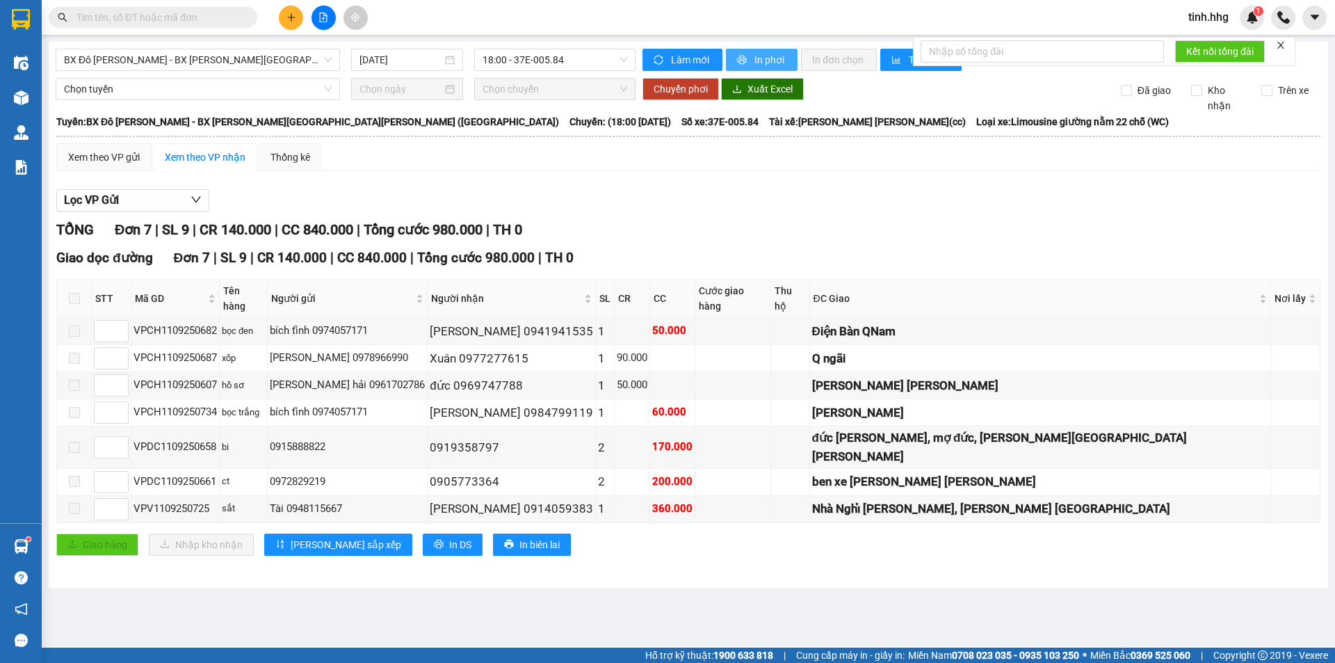
click at [760, 58] on span "In phơi" at bounding box center [771, 59] width 32 height 15
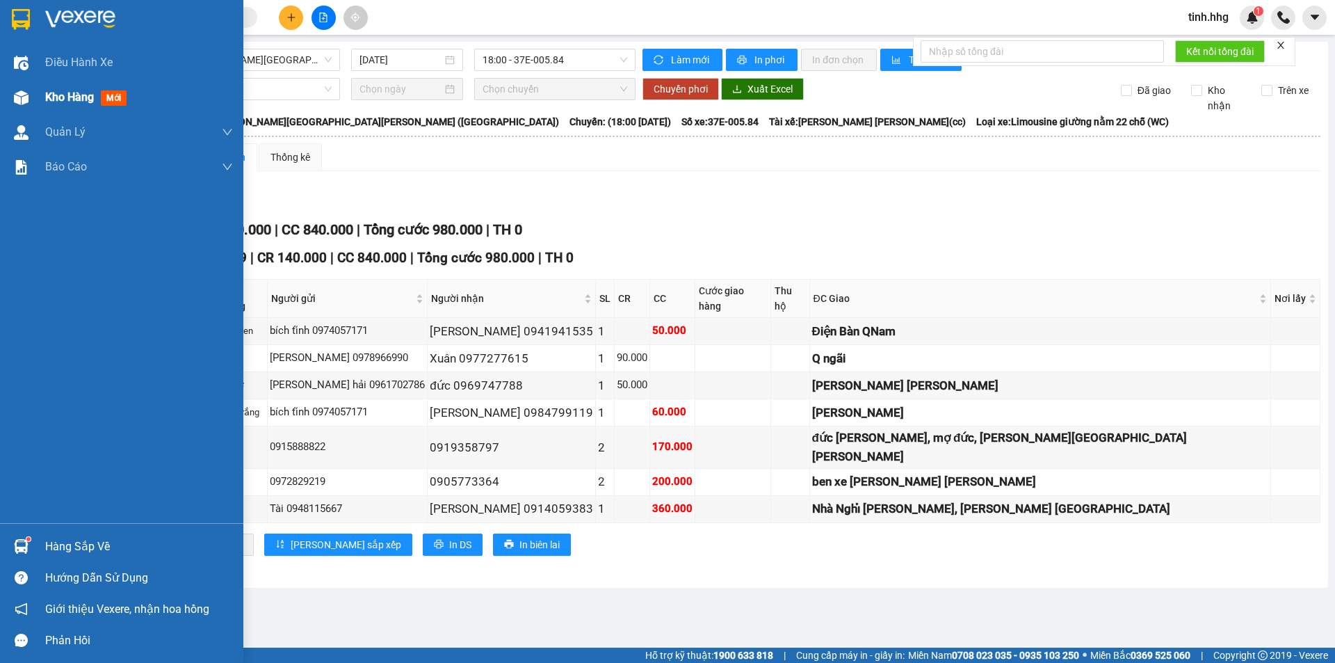
click at [63, 97] on span "Kho hàng" at bounding box center [69, 96] width 49 height 13
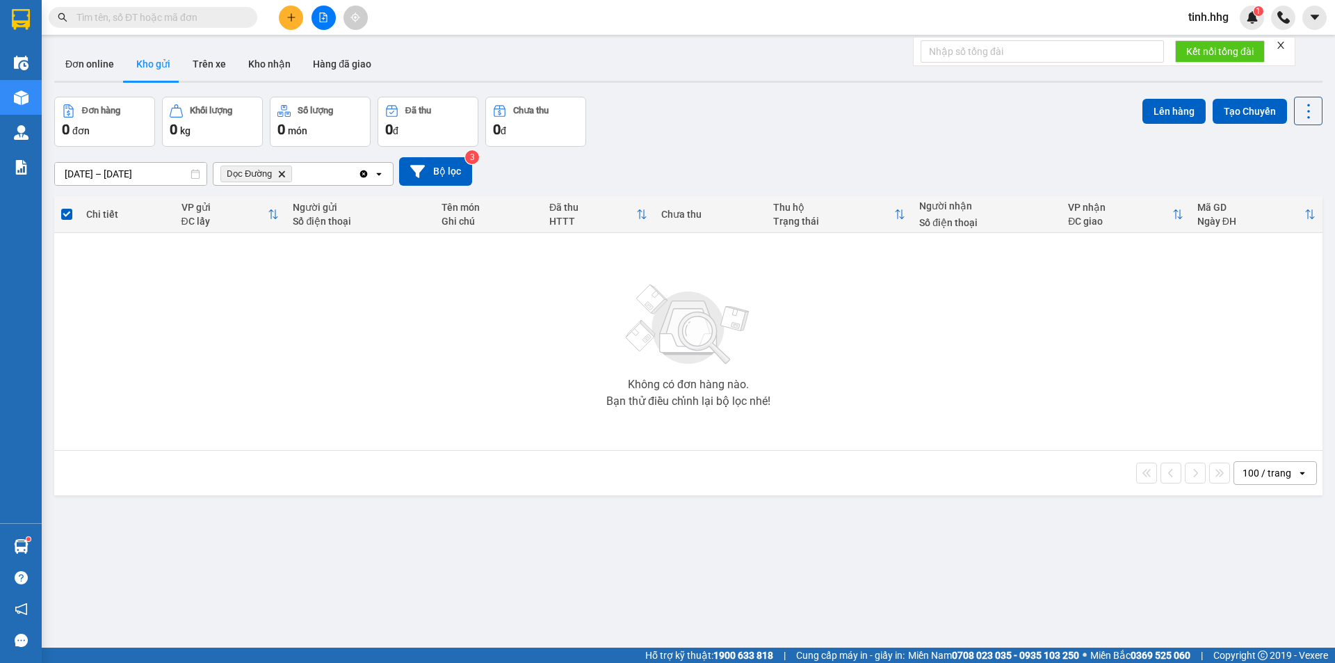
click at [278, 175] on icon "Delete" at bounding box center [282, 174] width 8 height 8
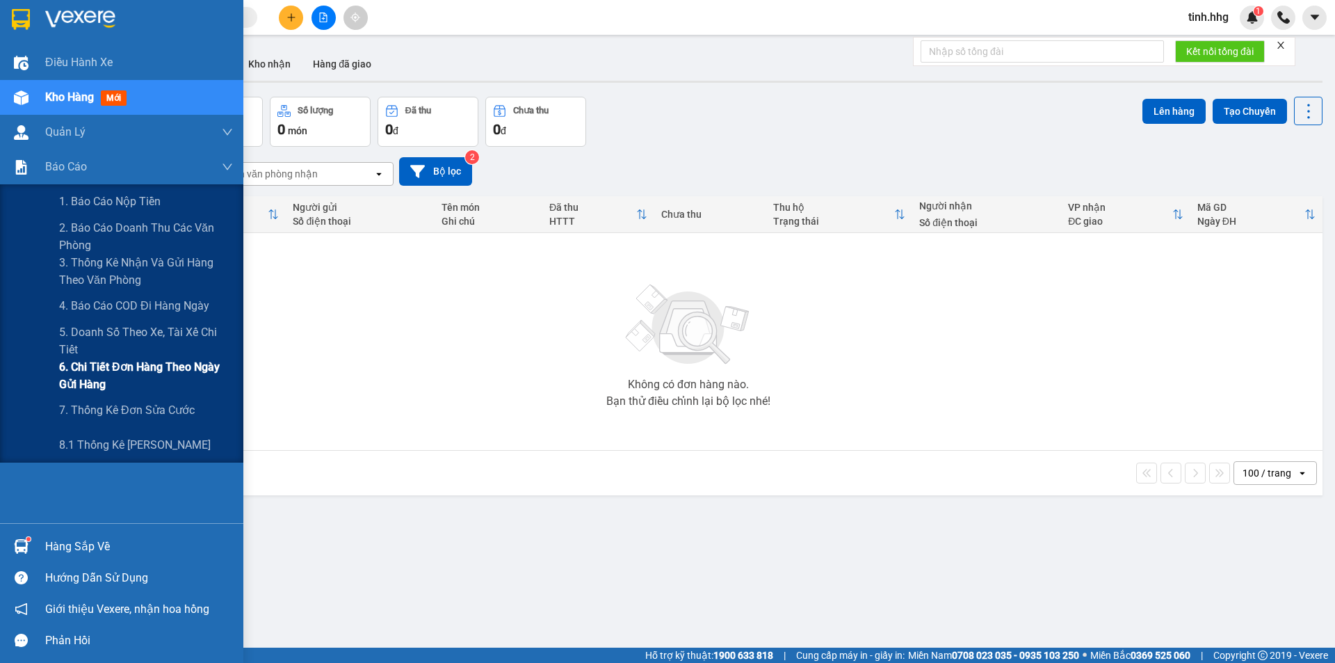
click at [101, 369] on span "6. Chi tiết đơn hàng theo ngày gửi hàng" at bounding box center [146, 375] width 174 height 35
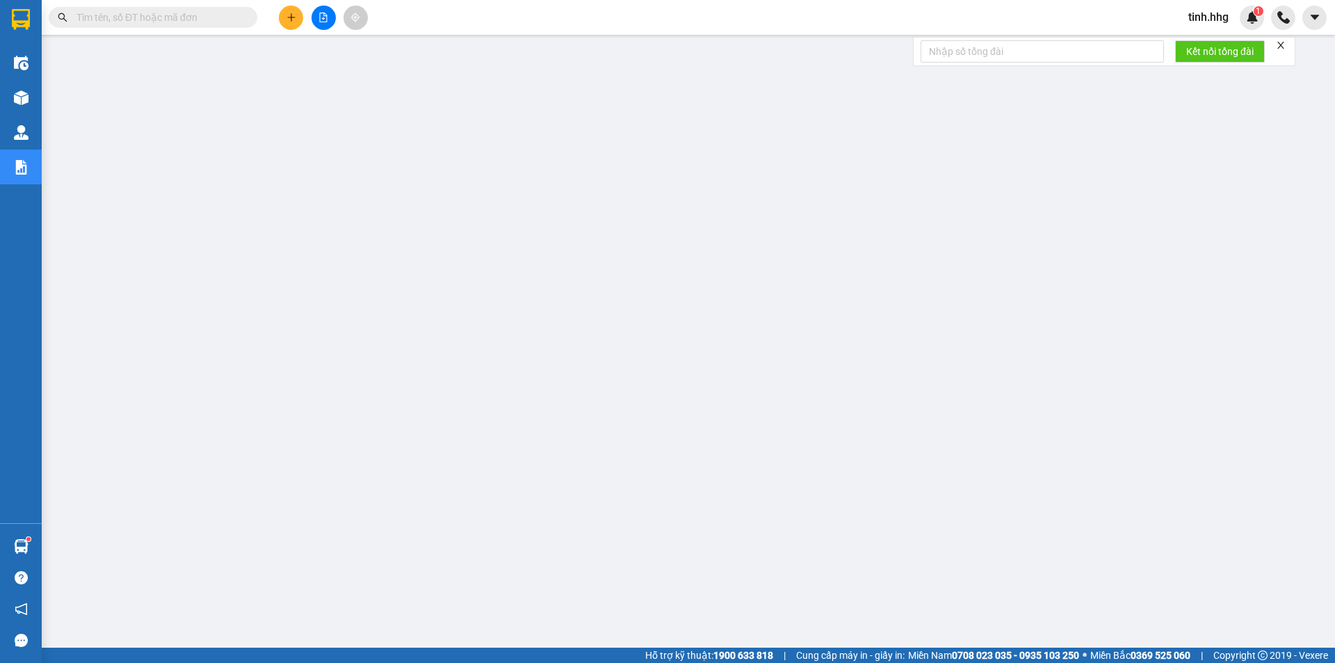
click at [1203, 22] on span "tinh.hhg" at bounding box center [1209, 16] width 63 height 17
click at [1218, 44] on span "Đăng xuất" at bounding box center [1227, 42] width 58 height 15
